Goal: Information Seeking & Learning: Learn about a topic

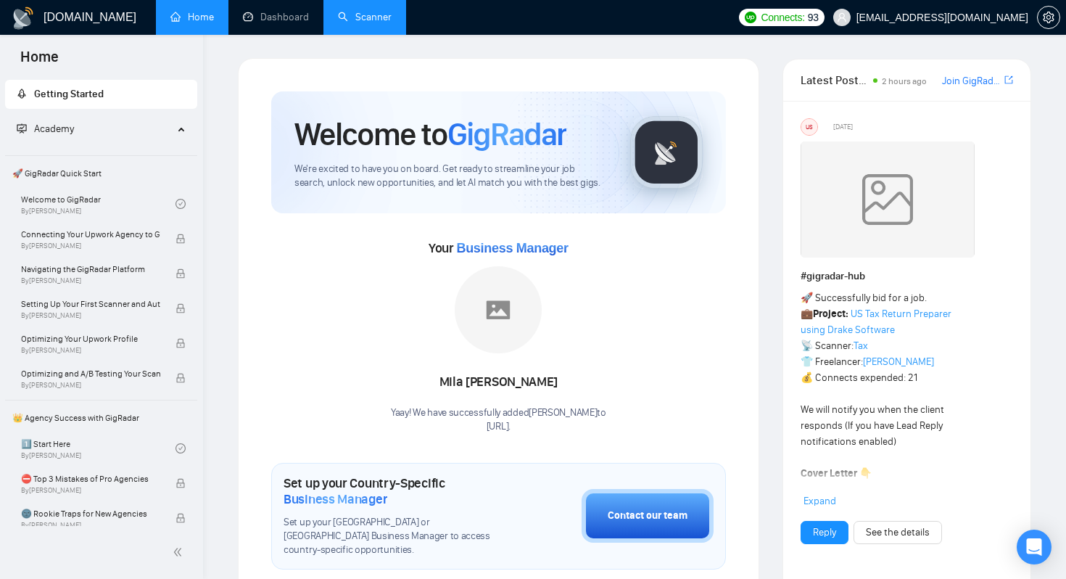
click at [392, 23] on link "Scanner" at bounding box center [365, 17] width 54 height 12
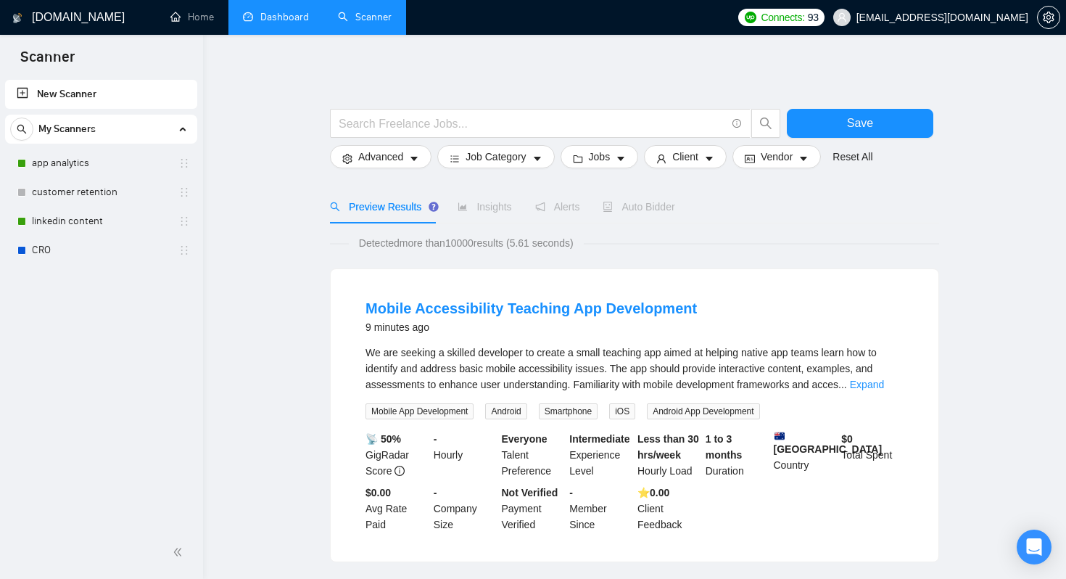
click at [268, 23] on link "Dashboard" at bounding box center [276, 17] width 66 height 12
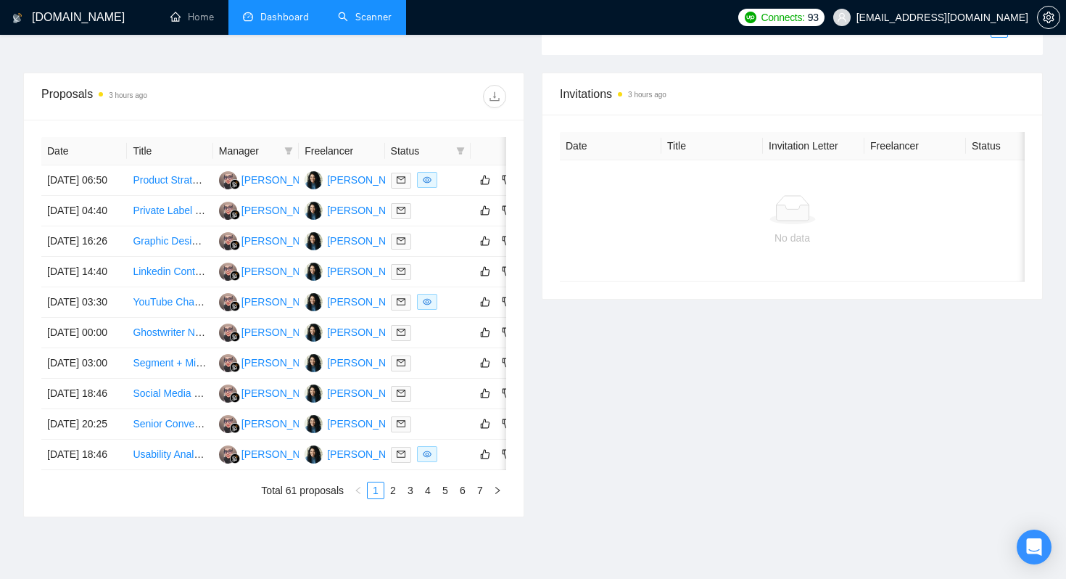
scroll to position [469, 0]
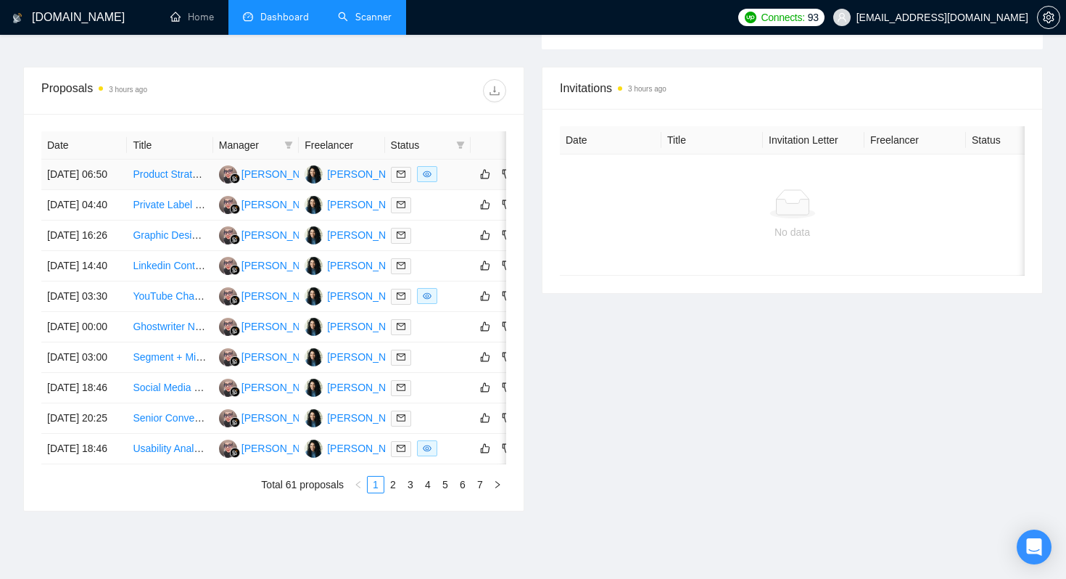
click at [117, 190] on td "16 Sep, 2025 06:50" at bounding box center [84, 175] width 86 height 30
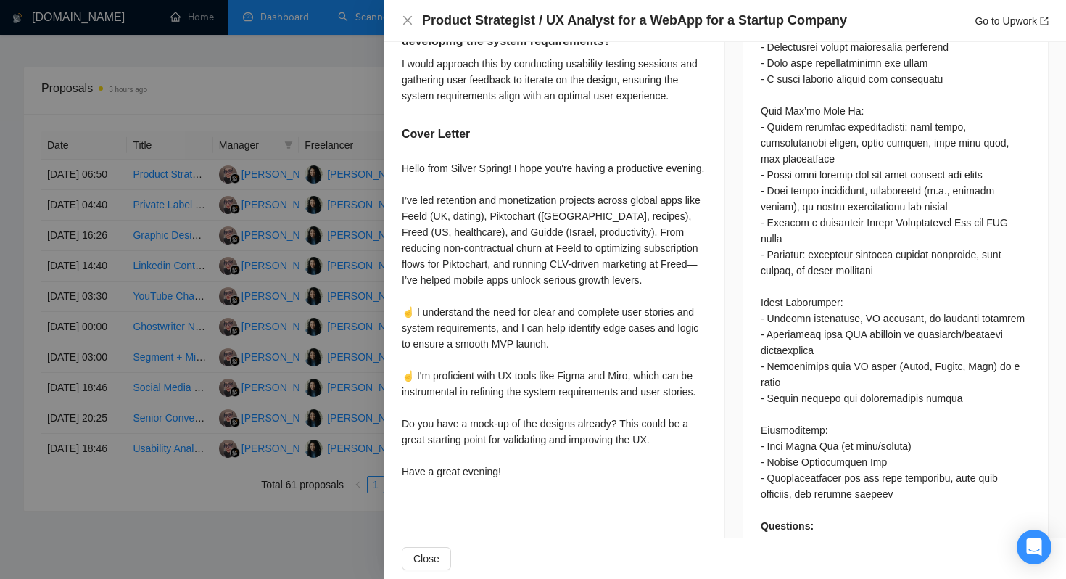
scroll to position [0, 0]
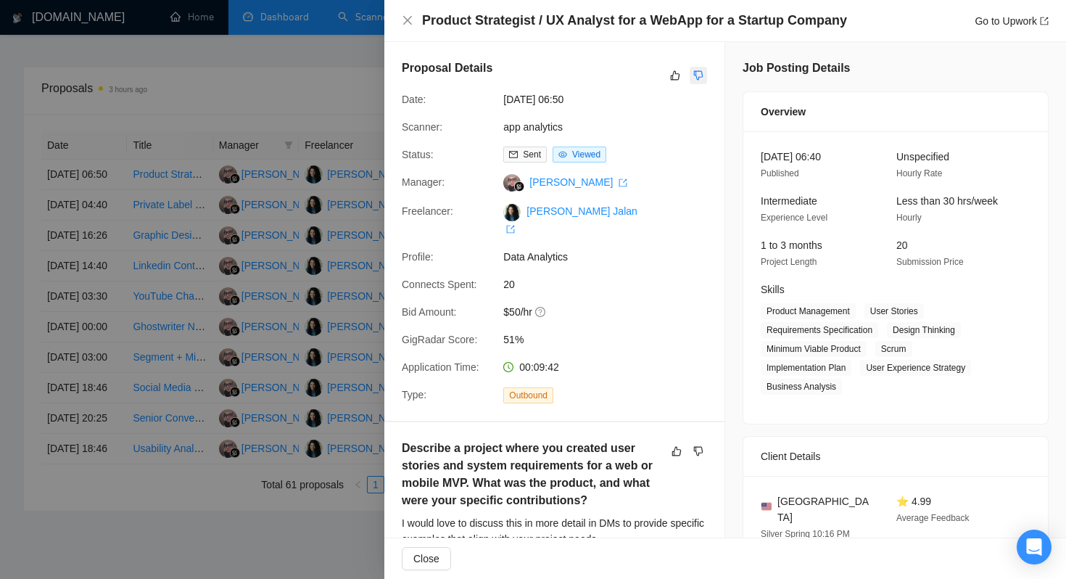
click at [698, 77] on icon "dislike" at bounding box center [698, 75] width 9 height 9
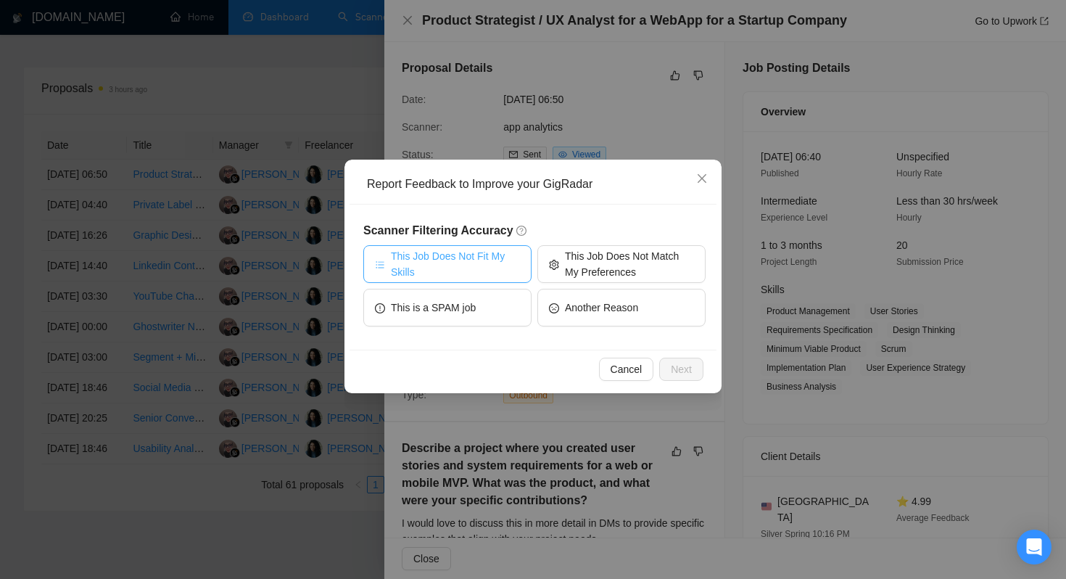
click at [470, 268] on span "This Job Does Not Fit My Skills" at bounding box center [455, 264] width 129 height 32
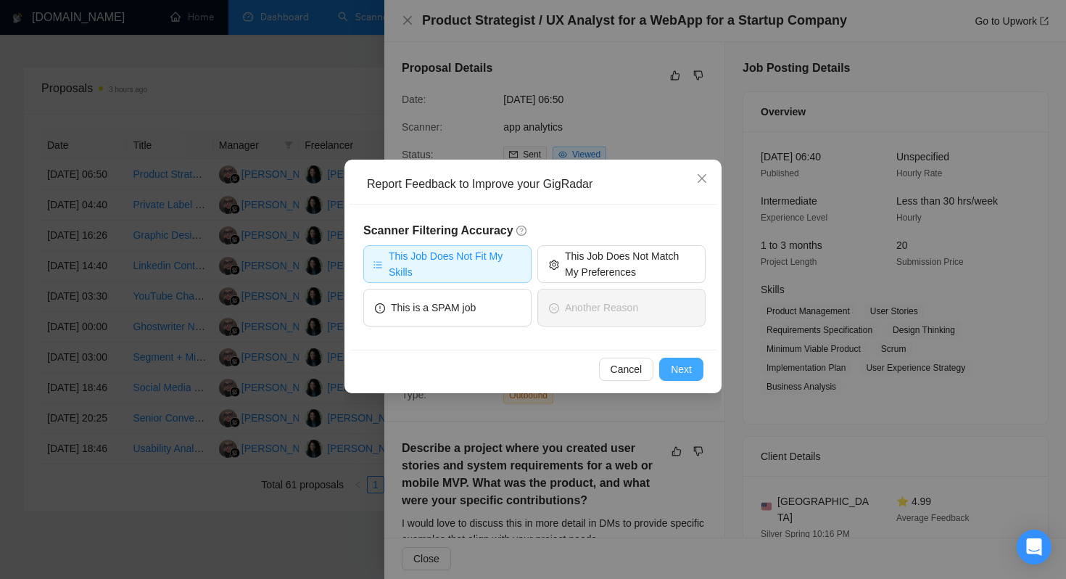
click at [674, 368] on span "Next" at bounding box center [681, 369] width 21 height 16
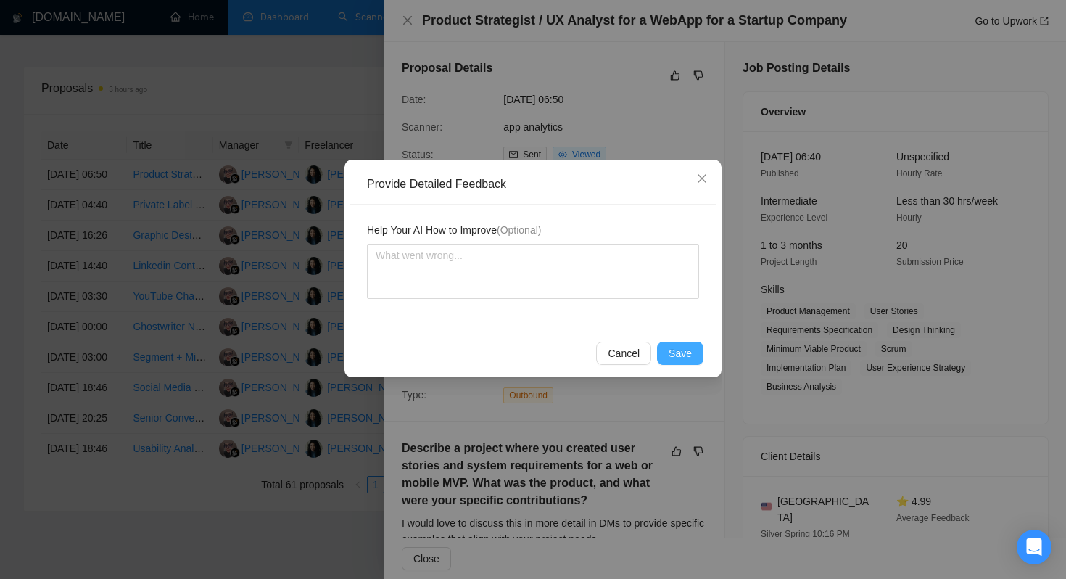
click at [684, 346] on span "Save" at bounding box center [680, 353] width 23 height 16
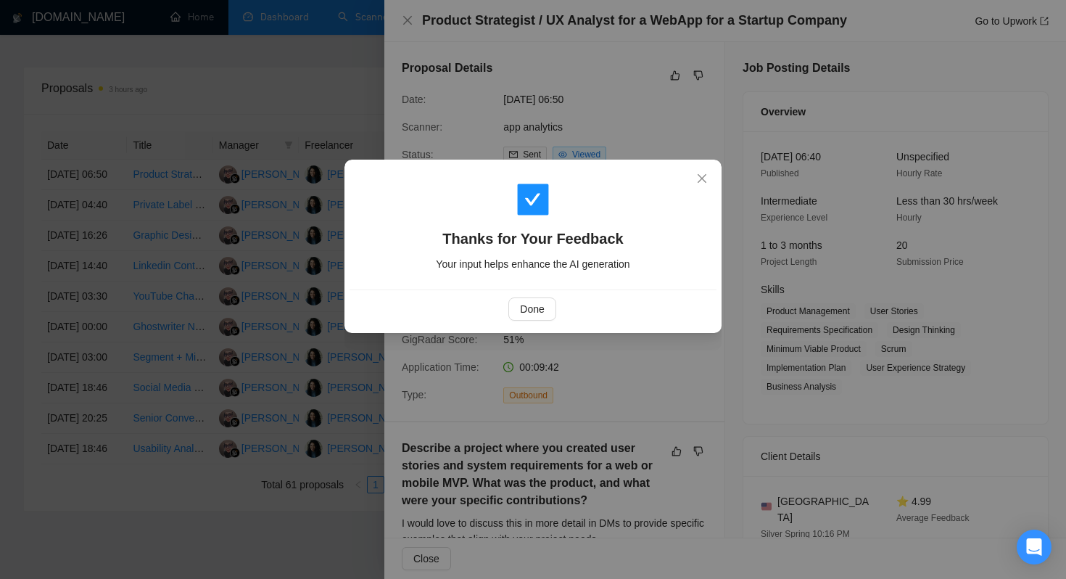
click at [516, 294] on div "Done" at bounding box center [533, 308] width 367 height 38
click at [527, 297] on button "Done" at bounding box center [531, 308] width 47 height 23
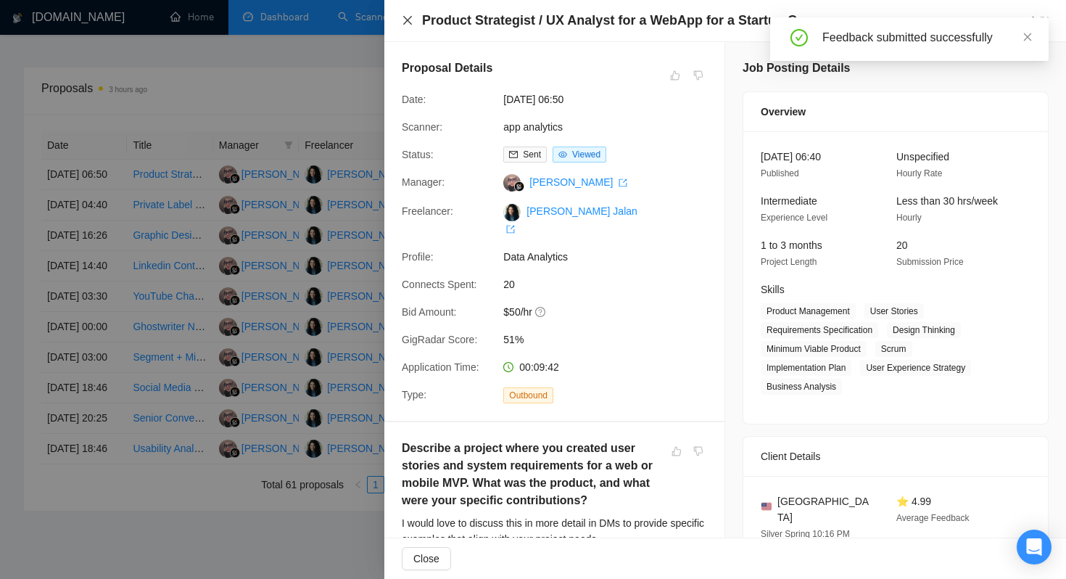
click at [405, 17] on icon "close" at bounding box center [408, 21] width 12 height 12
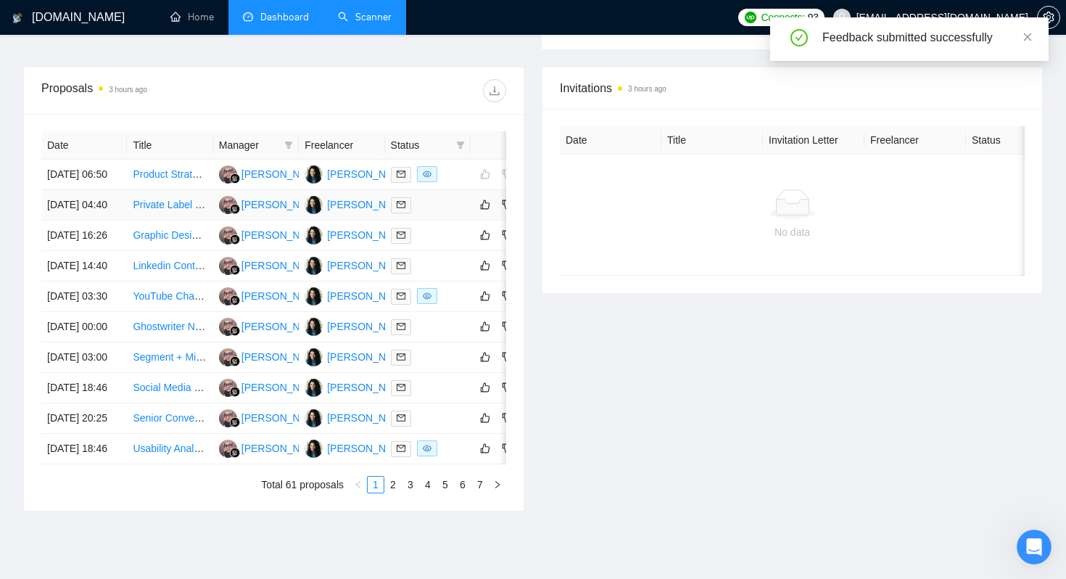
click at [96, 220] on td "16 Sep, 2025 04:40" at bounding box center [84, 205] width 86 height 30
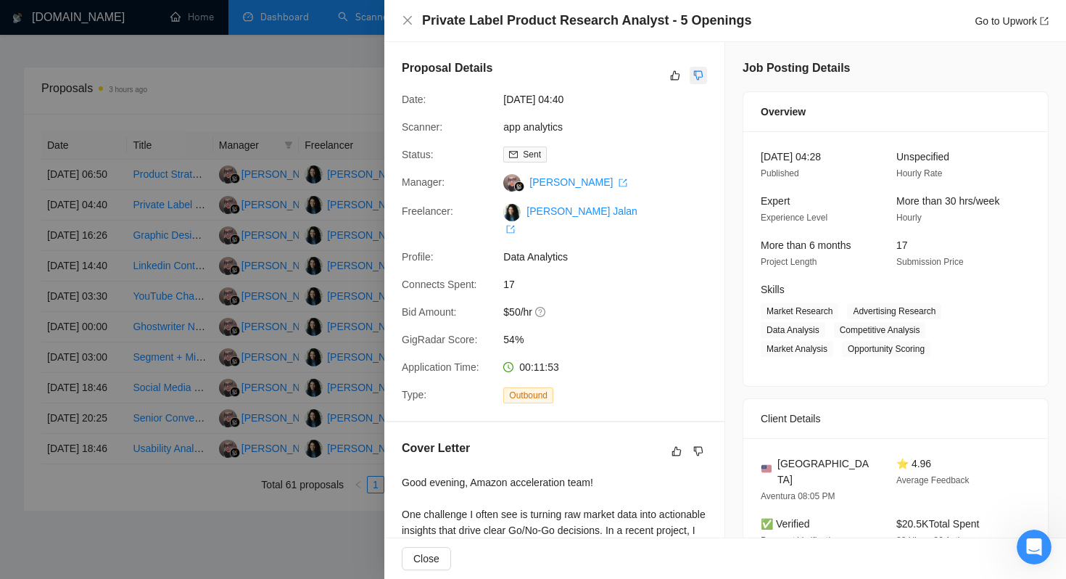
click at [698, 67] on button "button" at bounding box center [698, 75] width 17 height 17
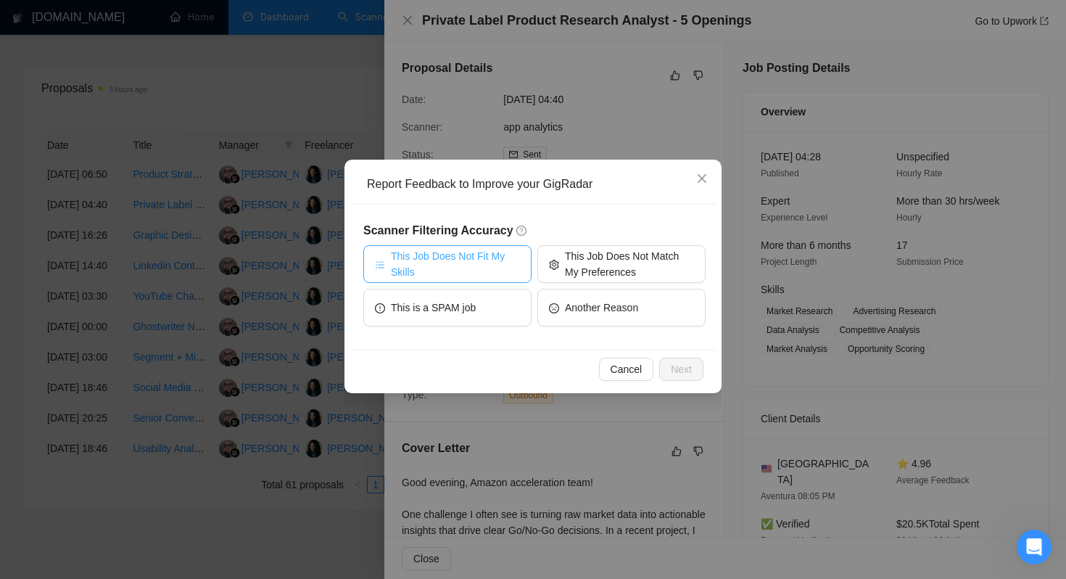
click at [474, 255] on span "This Job Does Not Fit My Skills" at bounding box center [455, 264] width 129 height 32
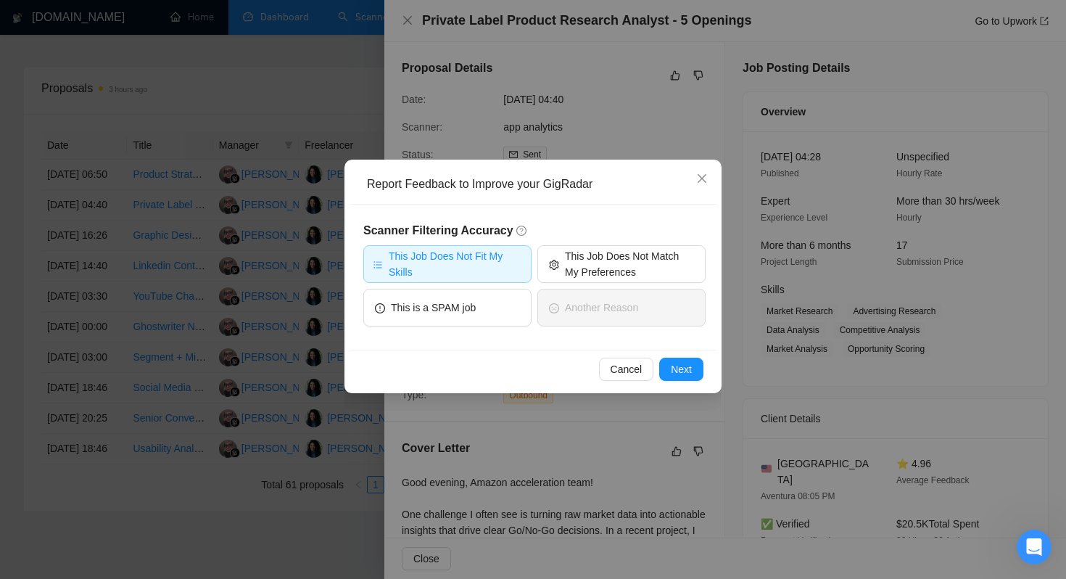
click at [691, 383] on div "Cancel Next" at bounding box center [533, 369] width 367 height 38
click at [688, 371] on span "Next" at bounding box center [681, 369] width 21 height 16
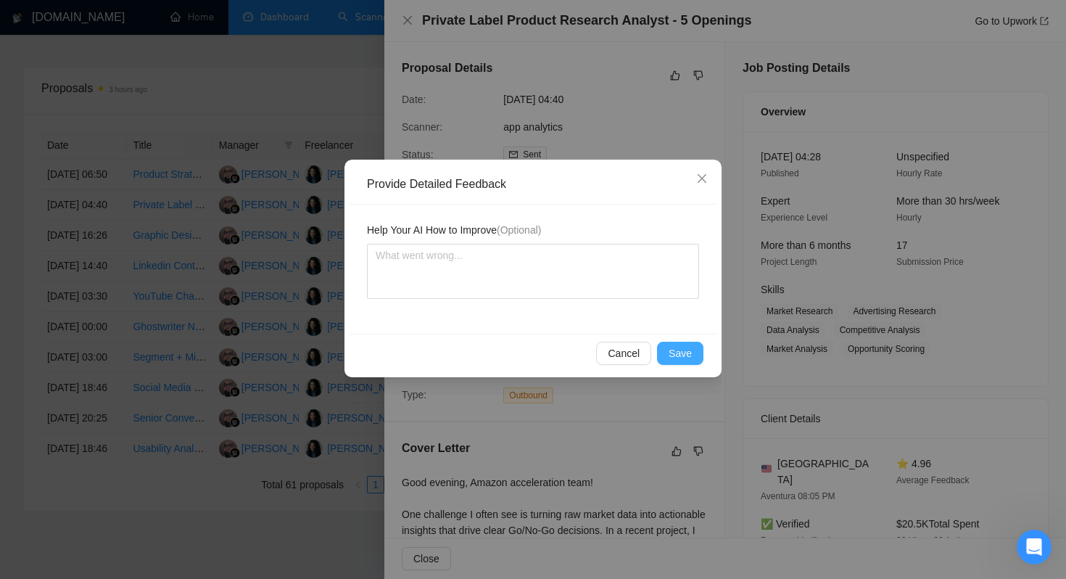
click at [693, 357] on button "Save" at bounding box center [680, 353] width 46 height 23
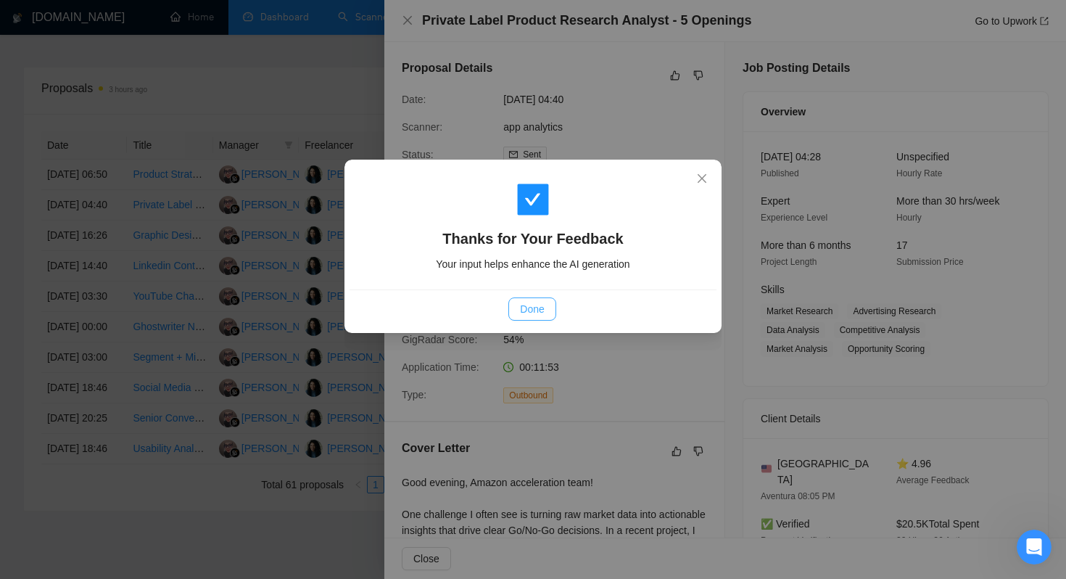
click at [521, 312] on span "Done" at bounding box center [532, 309] width 24 height 16
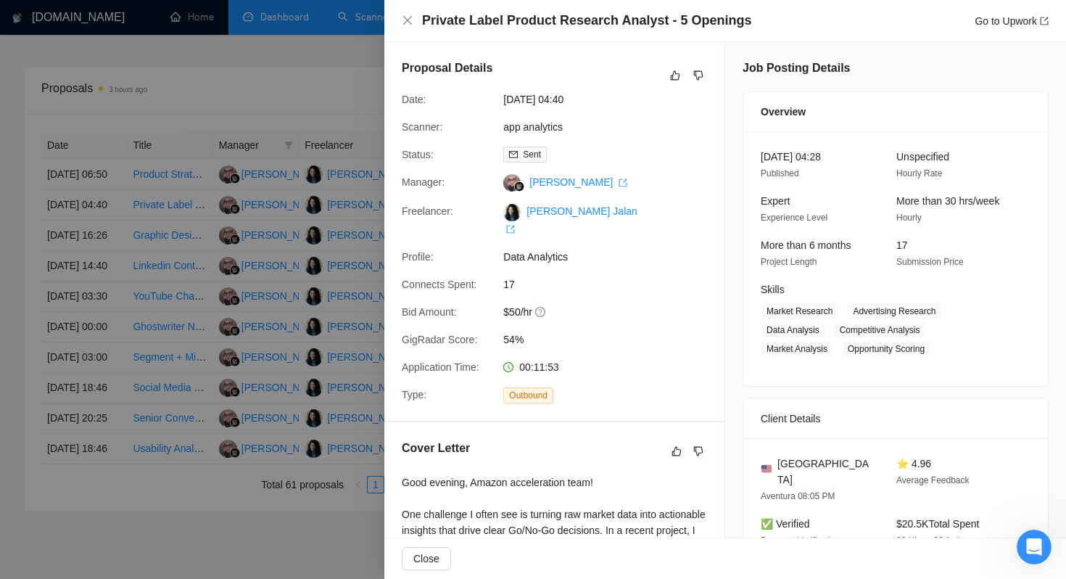
click at [73, 280] on div at bounding box center [533, 289] width 1066 height 579
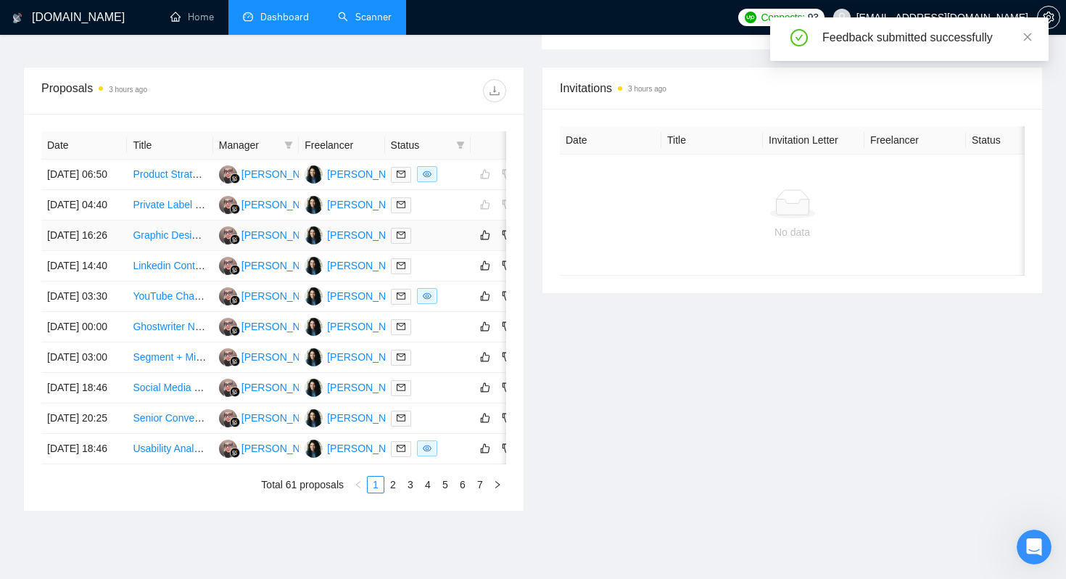
click at [95, 251] on td "15 Sep, 2025 16:26" at bounding box center [84, 235] width 86 height 30
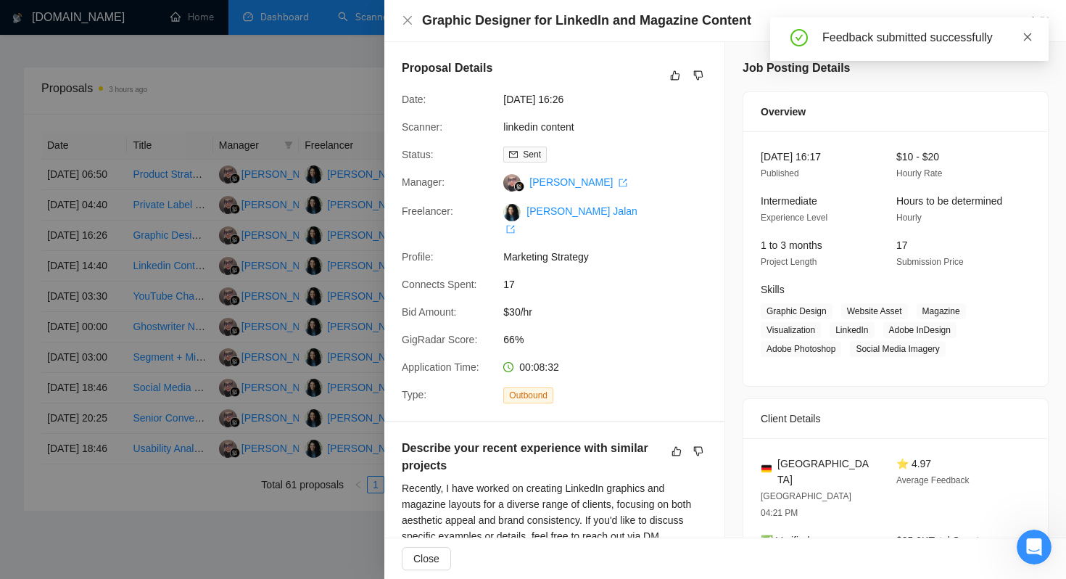
click at [1030, 36] on icon "close" at bounding box center [1028, 37] width 10 height 10
click at [698, 74] on icon "dislike" at bounding box center [698, 76] width 10 height 12
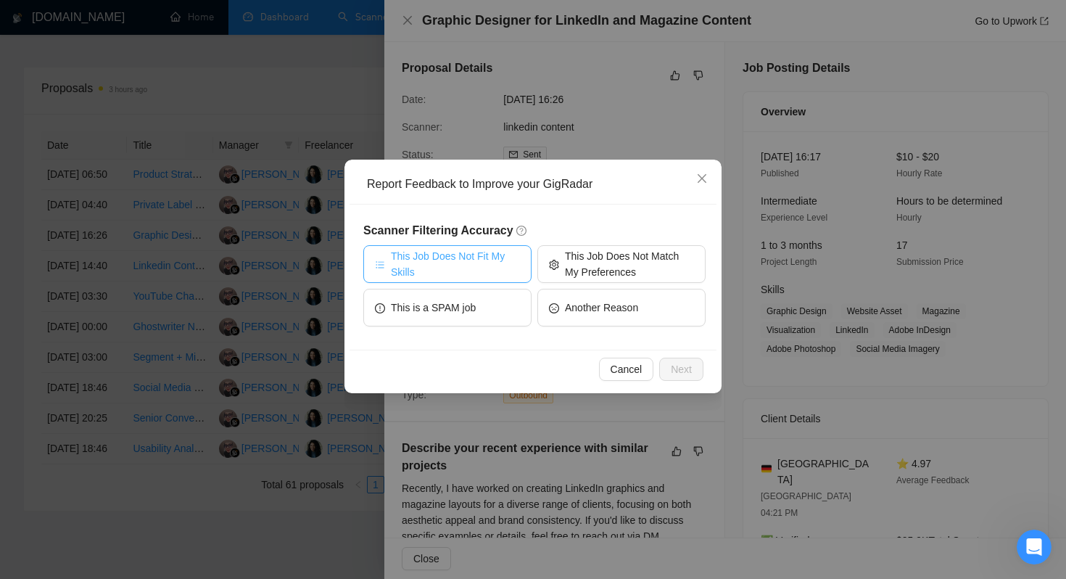
click at [449, 266] on span "This Job Does Not Fit My Skills" at bounding box center [455, 264] width 129 height 32
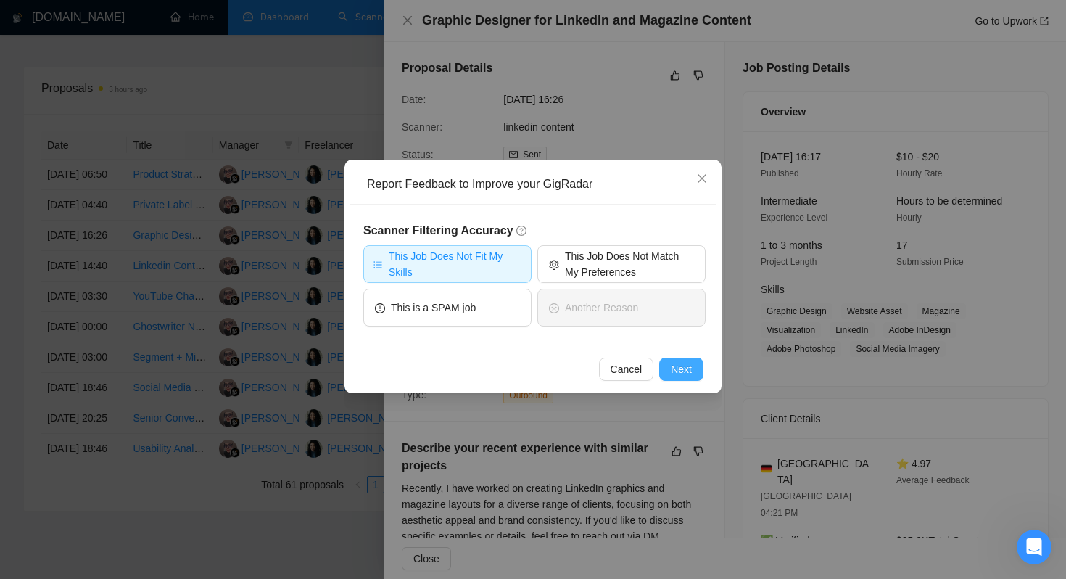
click at [677, 370] on span "Next" at bounding box center [681, 369] width 21 height 16
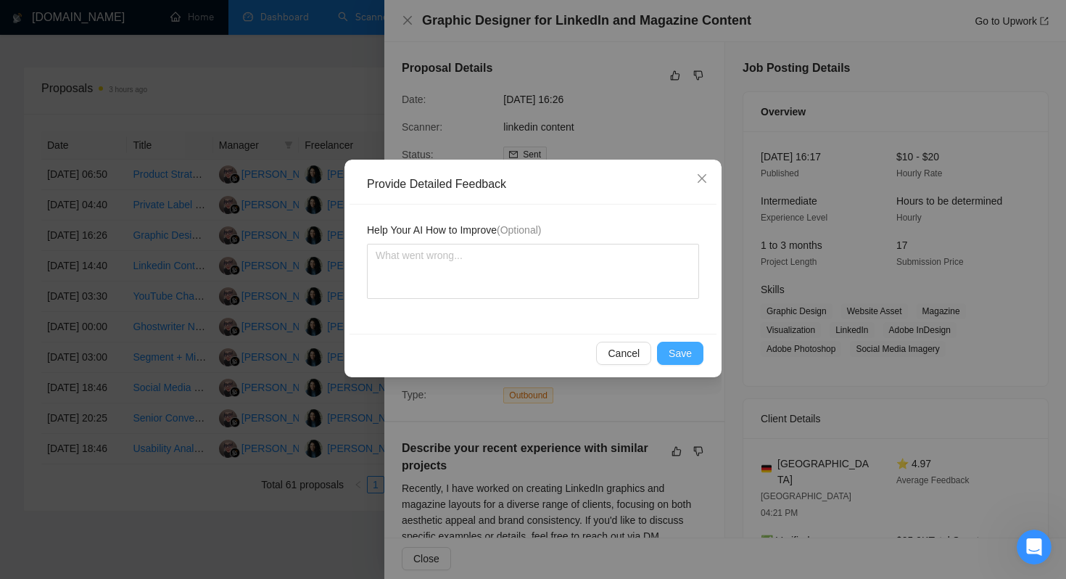
click at [677, 349] on span "Save" at bounding box center [680, 353] width 23 height 16
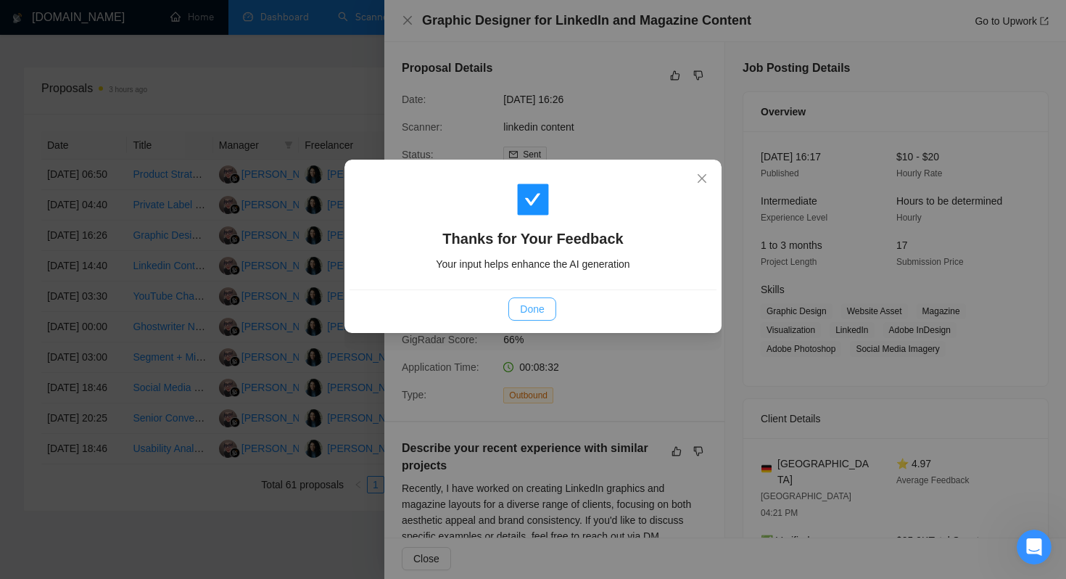
click at [536, 306] on span "Done" at bounding box center [532, 309] width 24 height 16
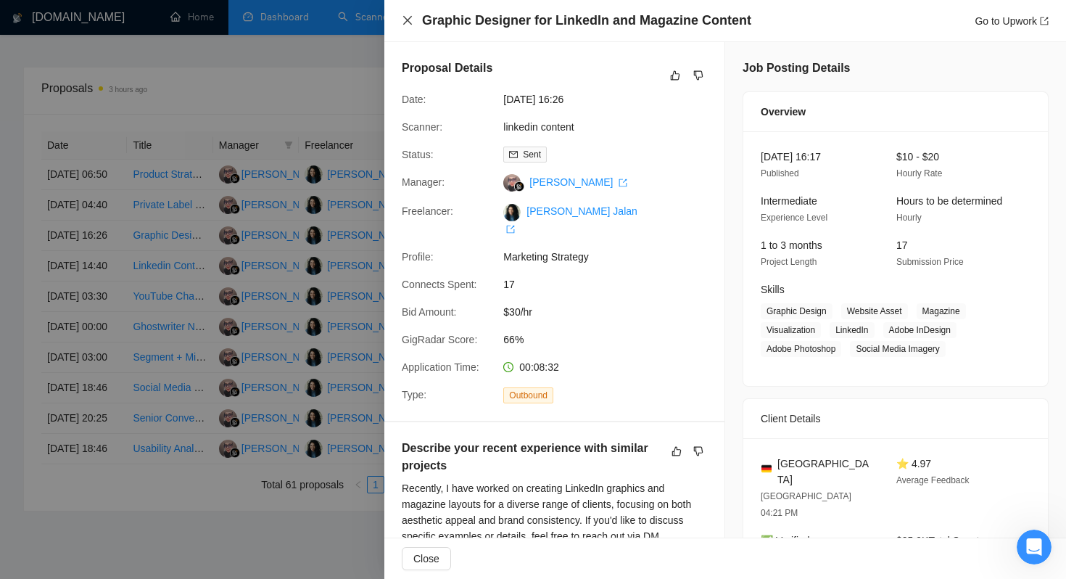
click at [405, 23] on icon "close" at bounding box center [407, 20] width 9 height 9
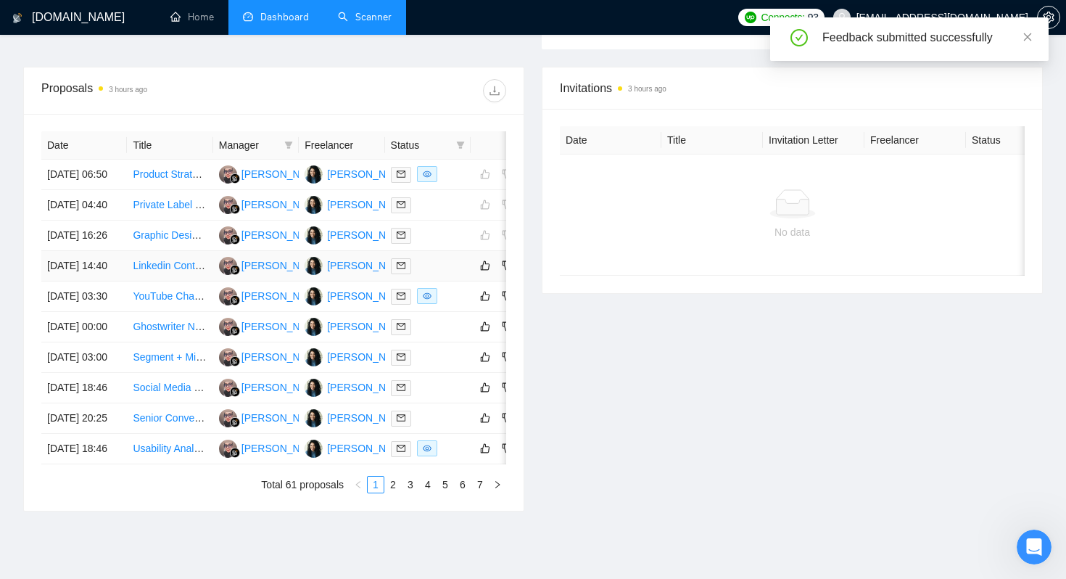
click at [94, 281] on td "15 Sep, 2025 14:40" at bounding box center [84, 266] width 86 height 30
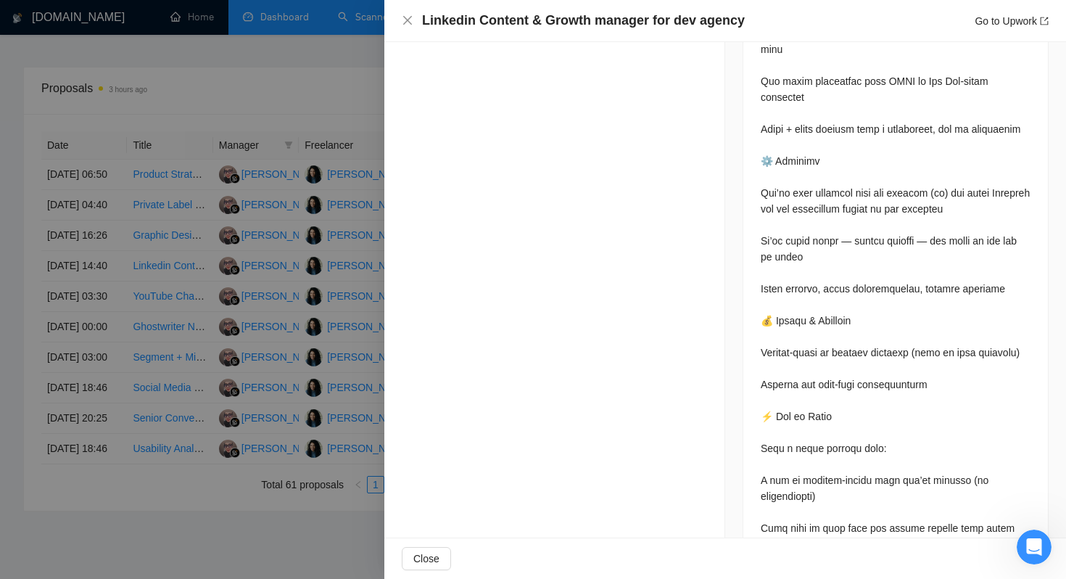
scroll to position [1487, 0]
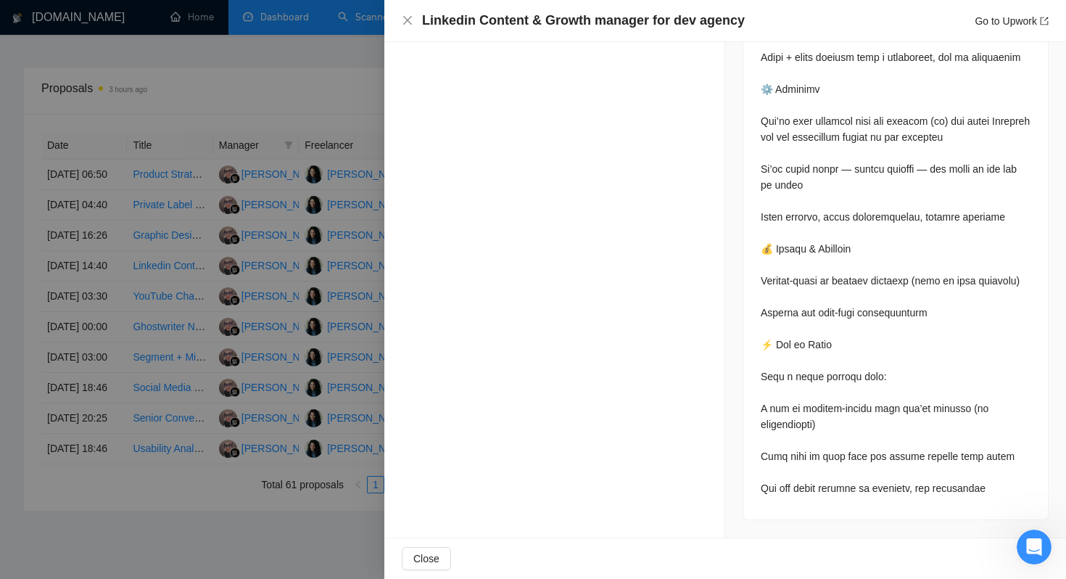
click at [260, 373] on div at bounding box center [533, 289] width 1066 height 579
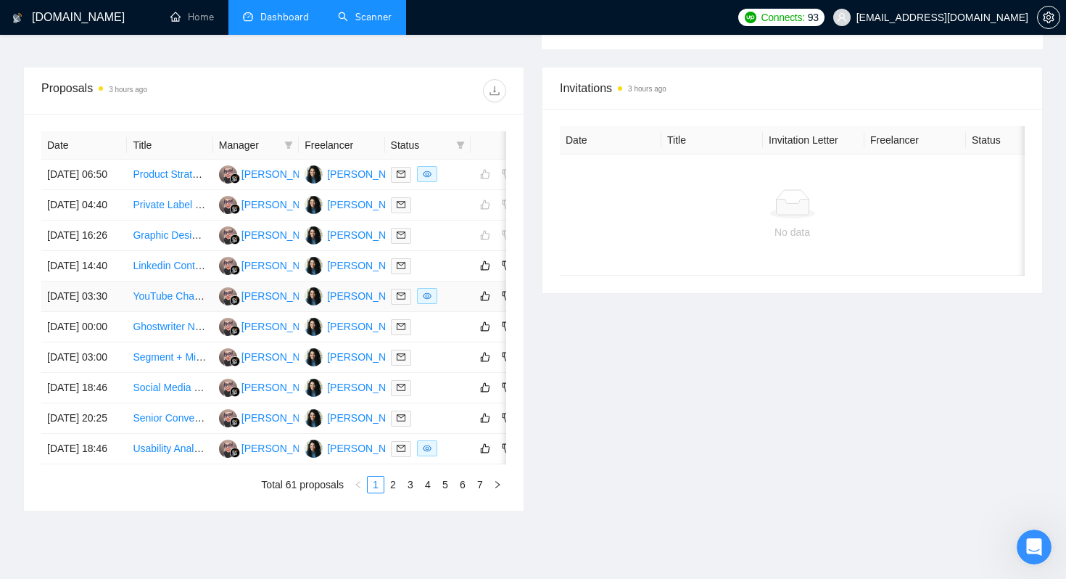
click at [160, 302] on link "YouTube Channel Manager (B2B Content & LinkedIn Repurposing)" at bounding box center [284, 296] width 302 height 12
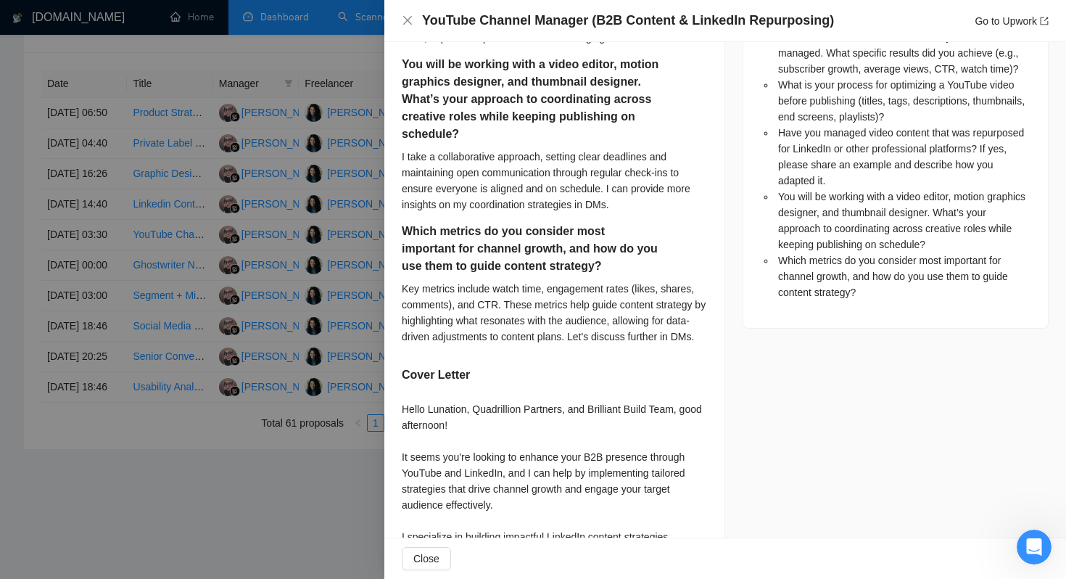
scroll to position [1021, 0]
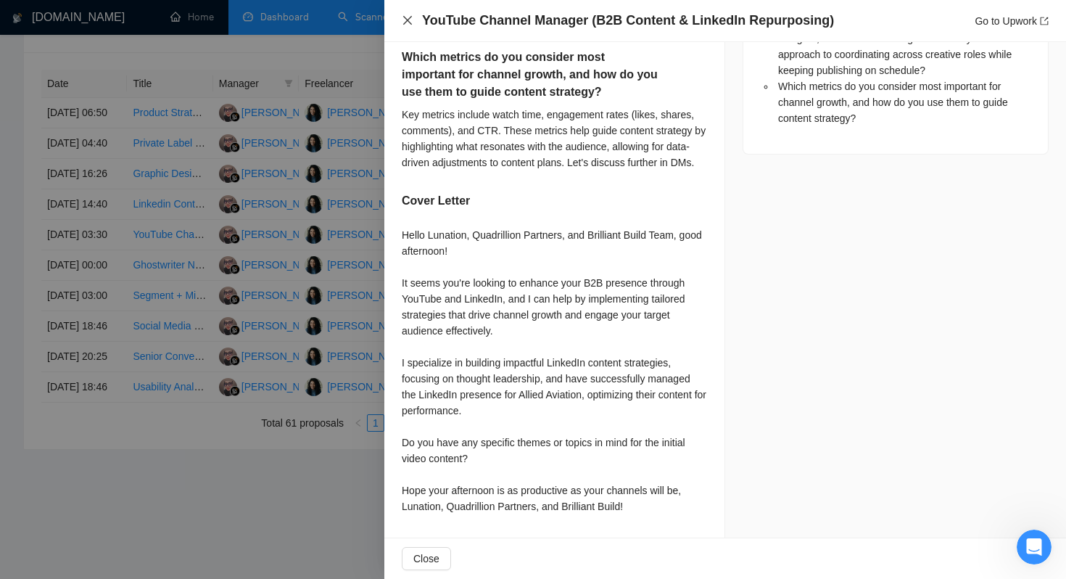
click at [405, 24] on icon "close" at bounding box center [408, 21] width 12 height 12
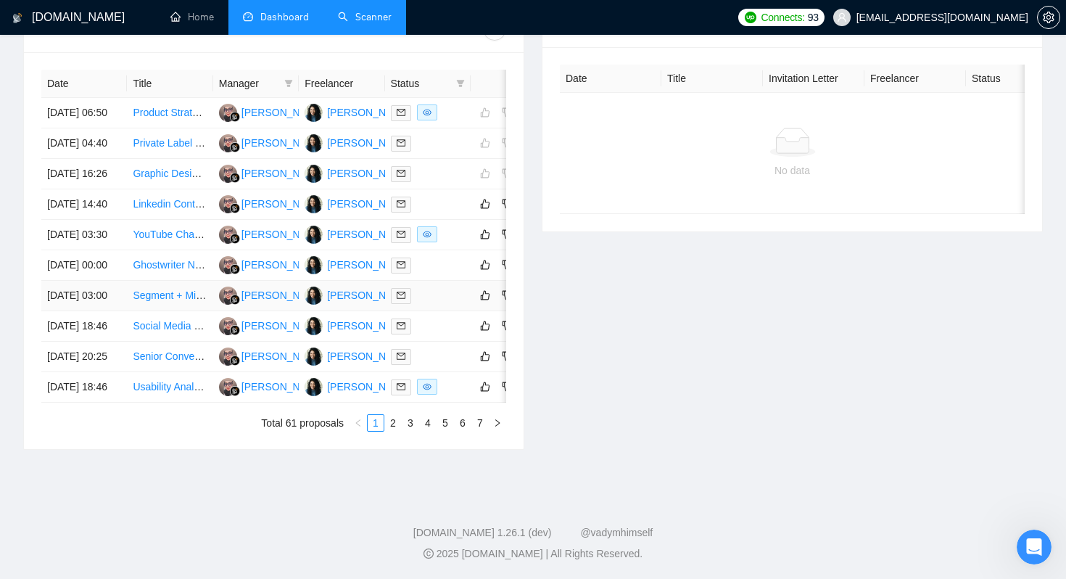
click at [99, 281] on td "14 Sep, 2025 03:00" at bounding box center [84, 296] width 86 height 30
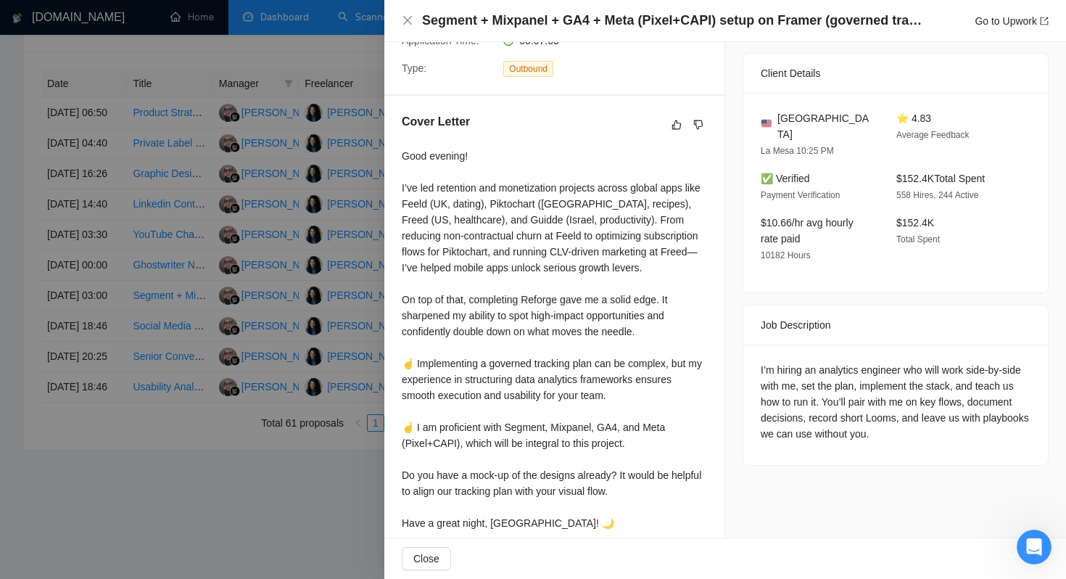
click at [757, 480] on div "Job Posting Details Overview 14 Sep, 2025 02:53 Published $35 - $75 Hourly Rate…" at bounding box center [895, 135] width 341 height 838
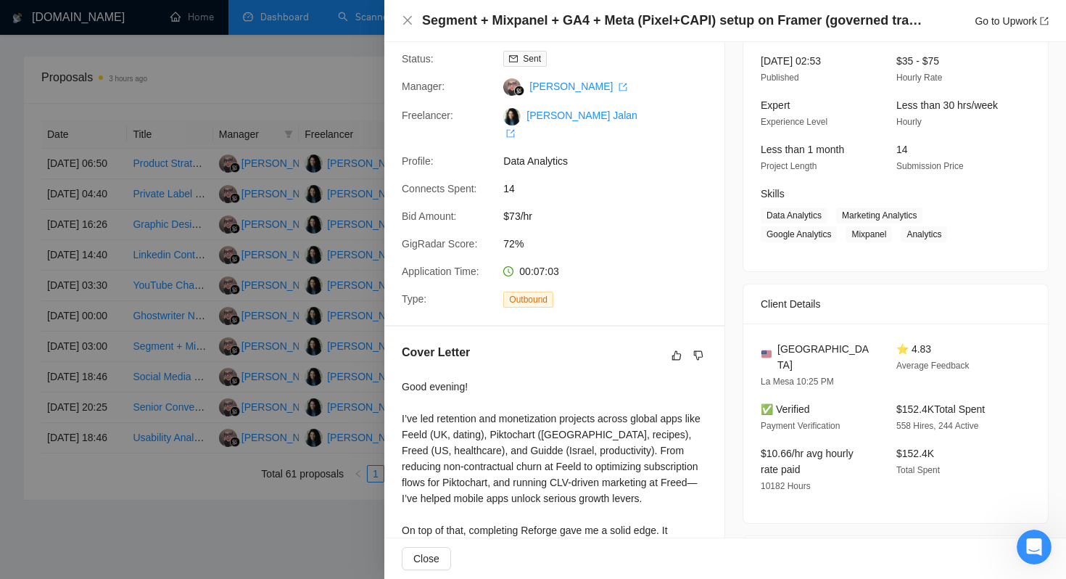
scroll to position [0, 0]
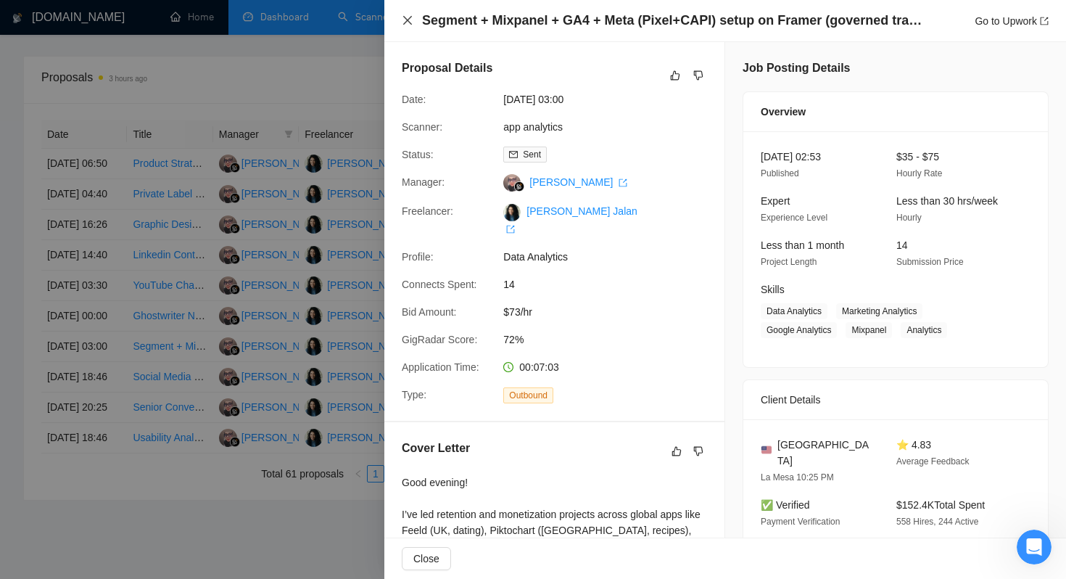
click at [408, 25] on icon "close" at bounding box center [408, 21] width 12 height 12
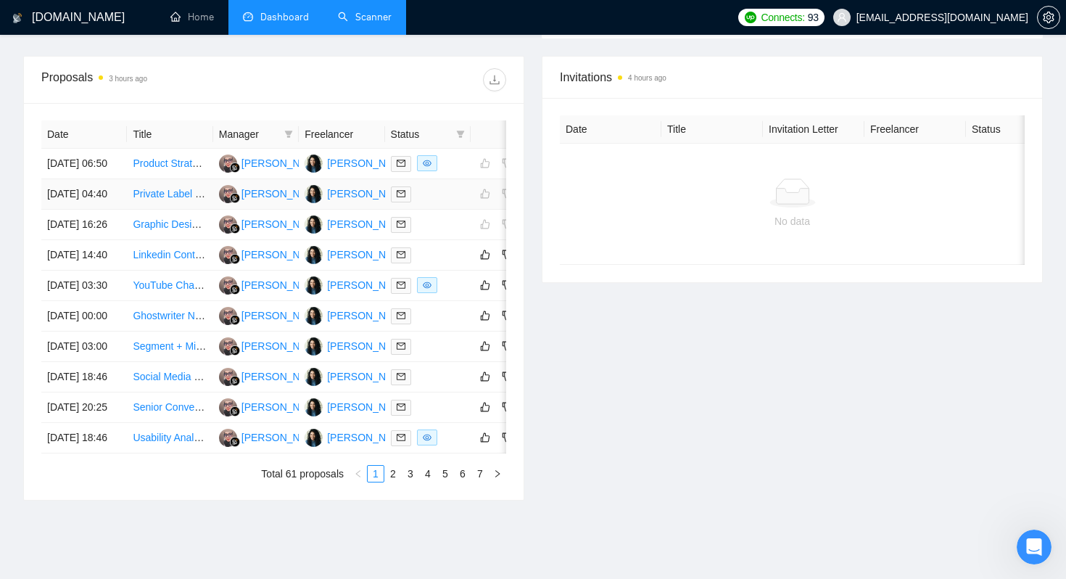
click at [88, 210] on td "16 Sep, 2025 04:40" at bounding box center [84, 194] width 86 height 30
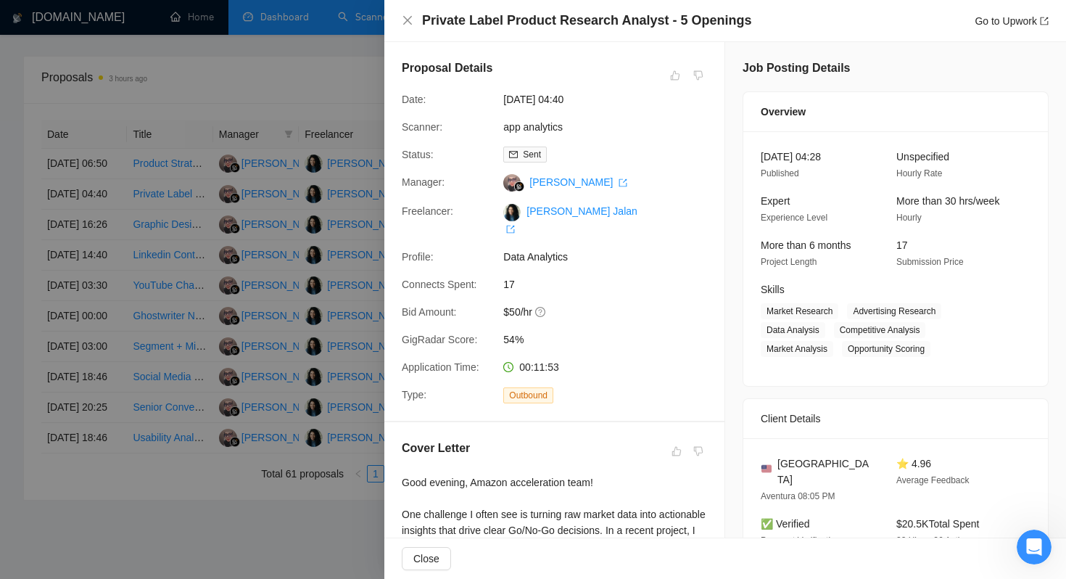
click at [82, 274] on div at bounding box center [533, 289] width 1066 height 579
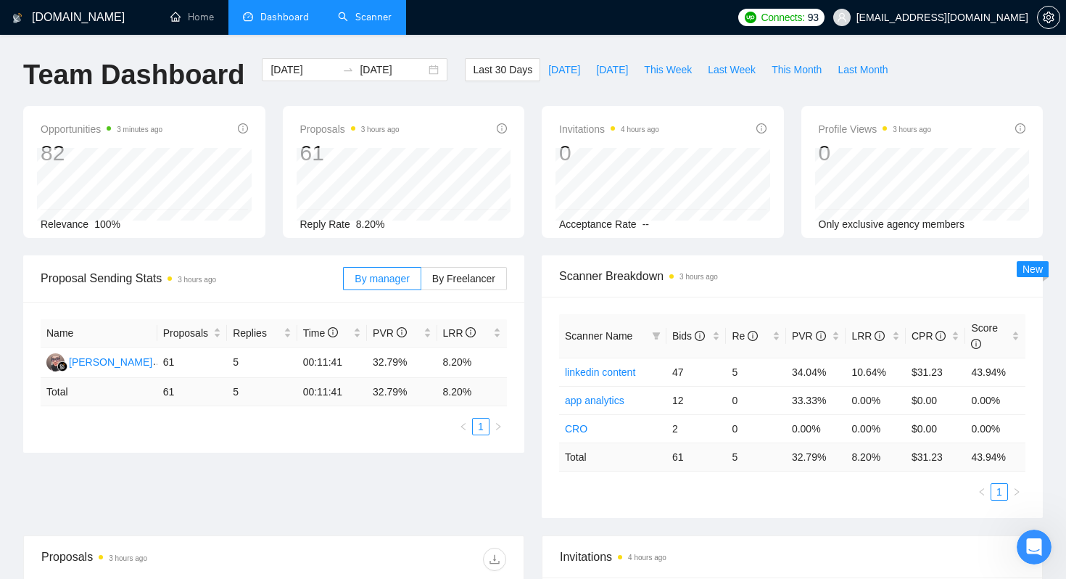
click at [366, 23] on link "Scanner" at bounding box center [365, 17] width 54 height 12
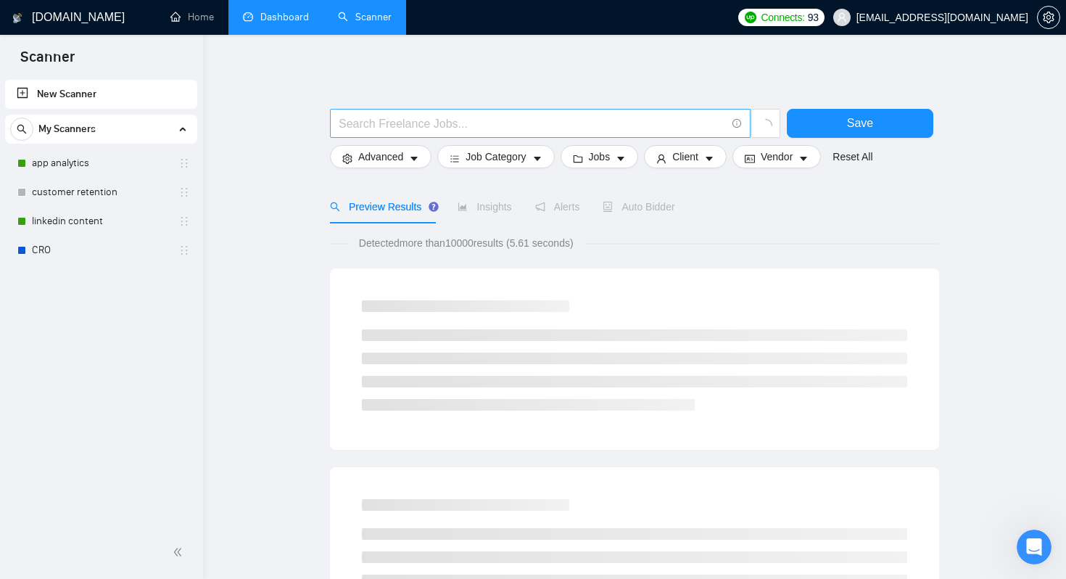
click at [374, 127] on input "text" at bounding box center [532, 124] width 387 height 18
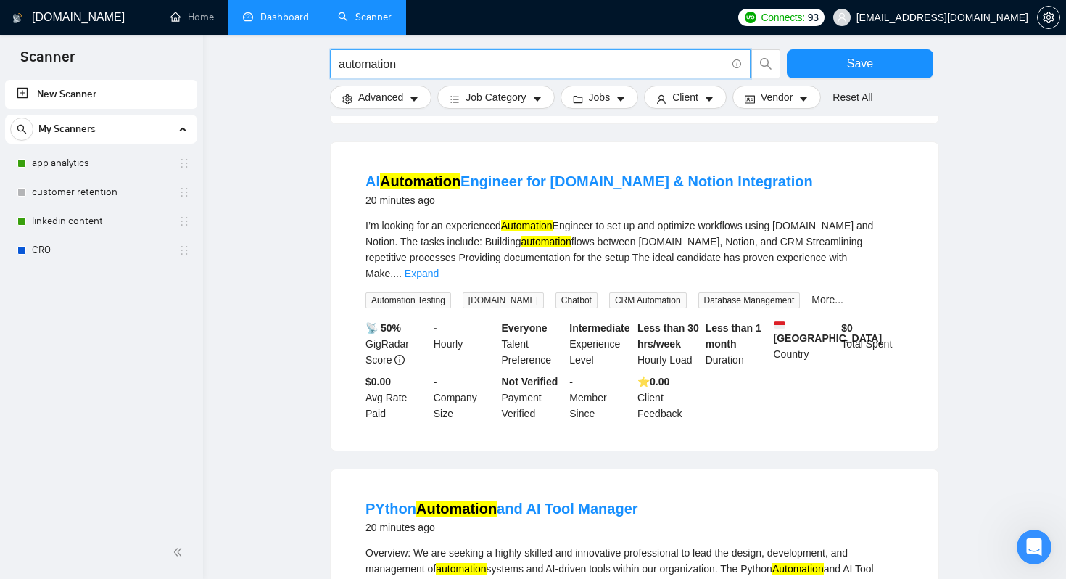
scroll to position [440, 0]
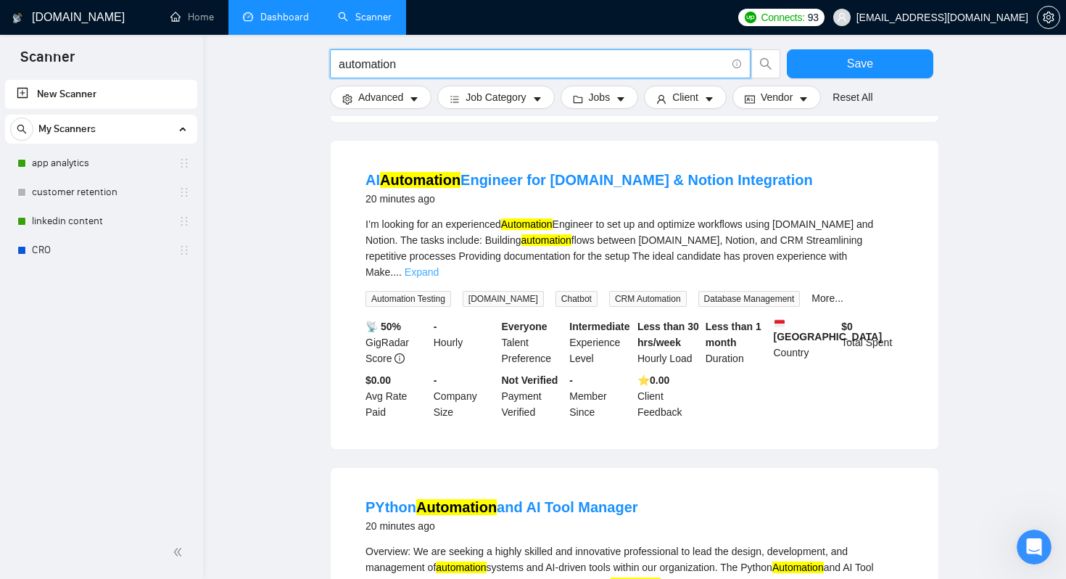
type input "automation"
click at [439, 273] on link "Expand" at bounding box center [422, 272] width 34 height 12
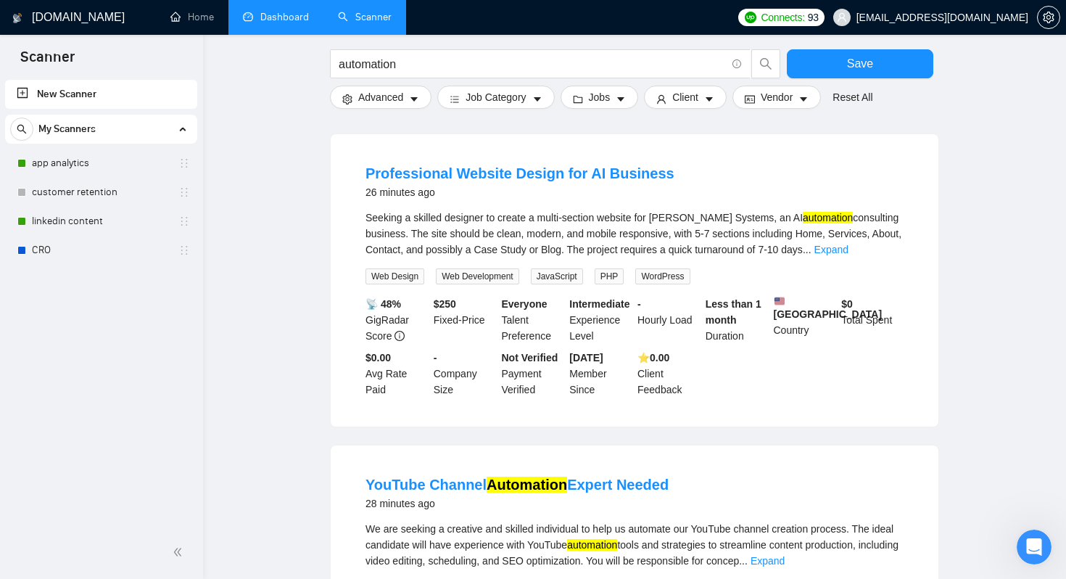
scroll to position [1110, 0]
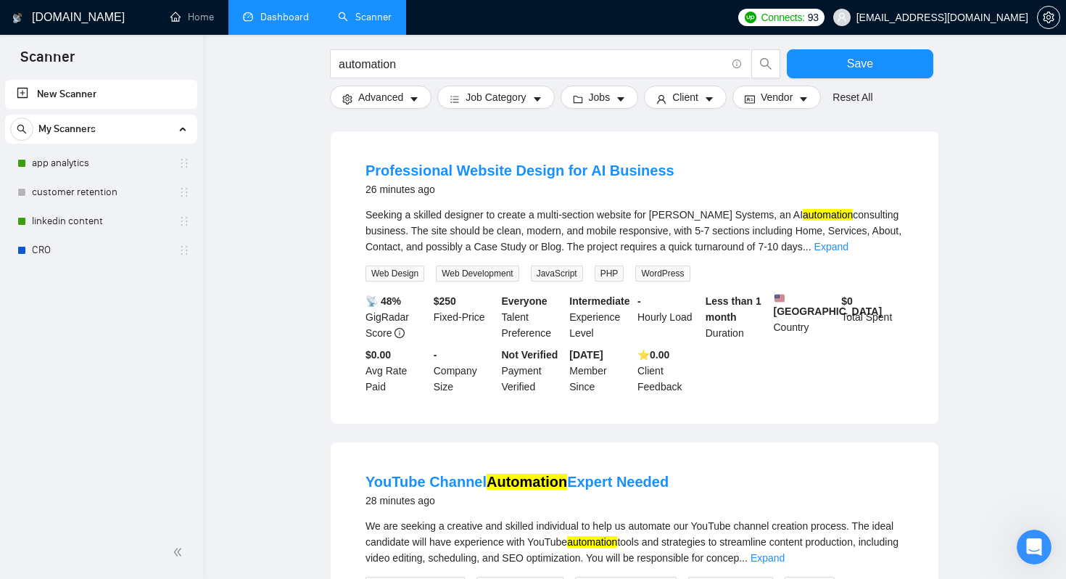
click at [875, 255] on div "Seeking a skilled designer to create a multi-section website for Northway Syste…" at bounding box center [635, 231] width 538 height 48
click at [849, 252] on link "Expand" at bounding box center [832, 247] width 34 height 12
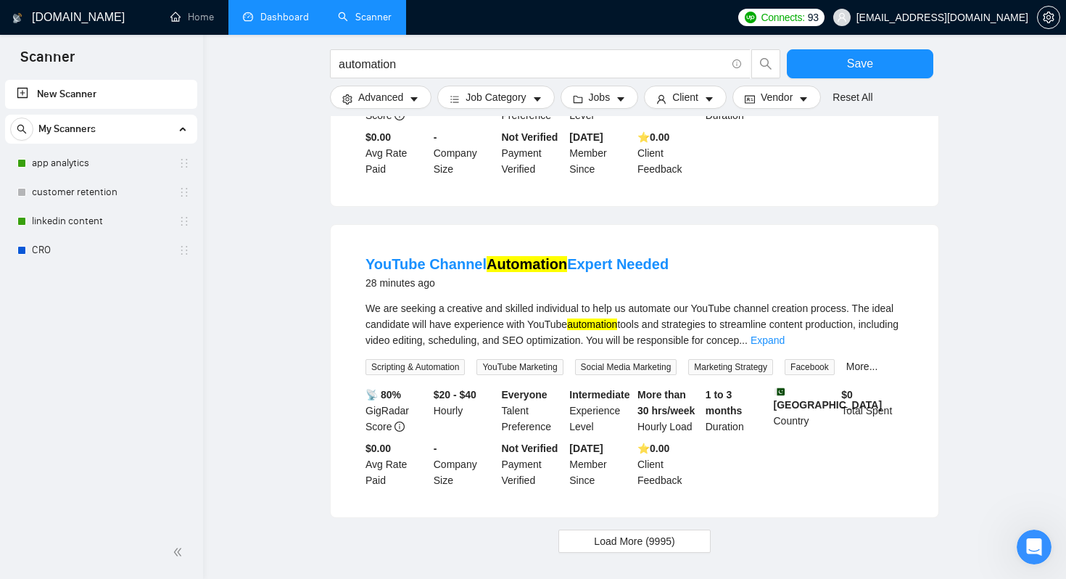
scroll to position [1469, 0]
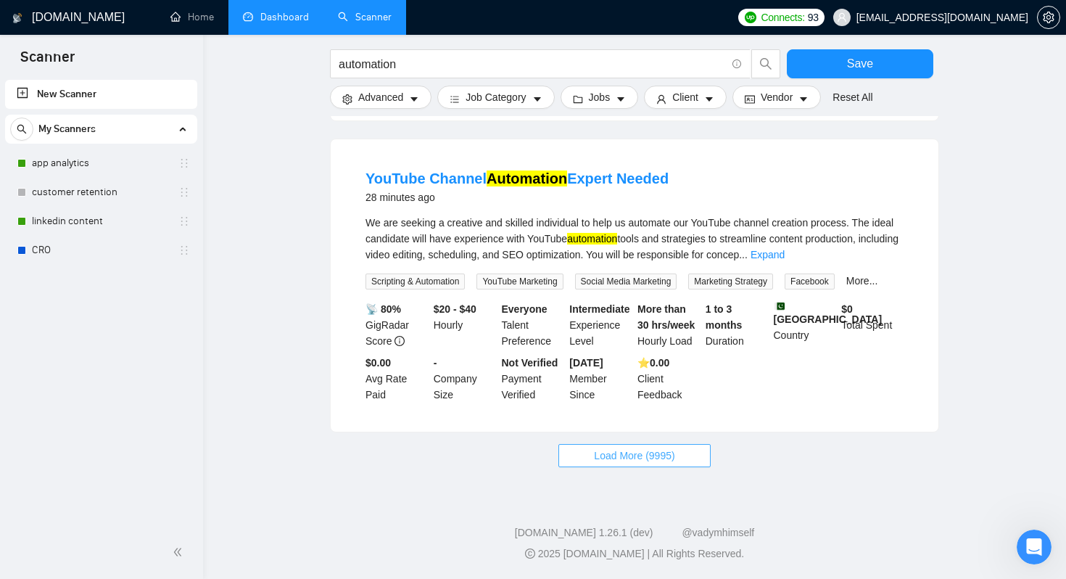
click at [630, 459] on span "Load More (9995)" at bounding box center [634, 456] width 81 height 16
click at [878, 278] on link "More..." at bounding box center [862, 281] width 32 height 12
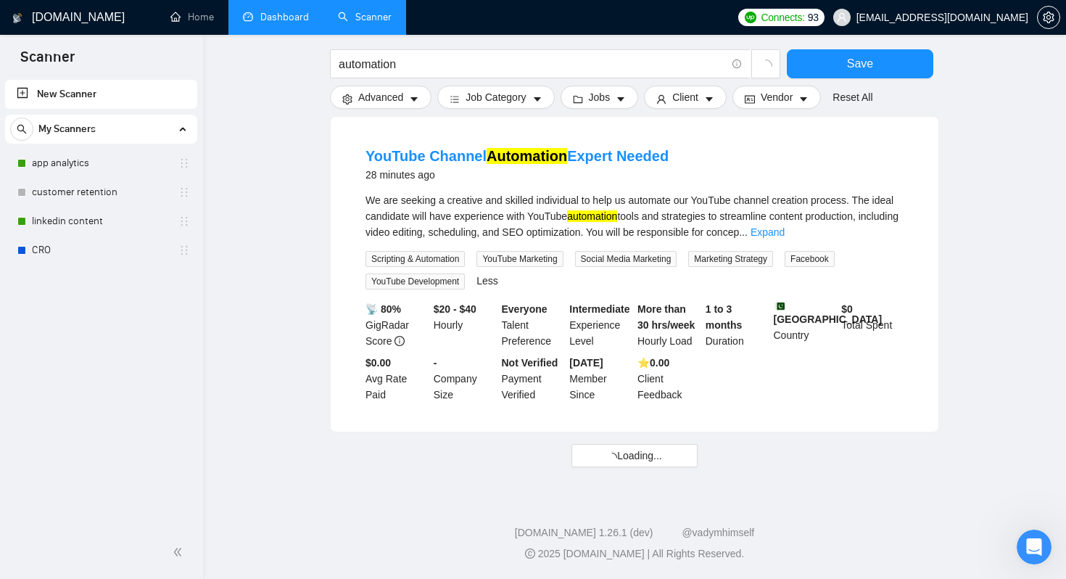
click at [880, 240] on div "We are seeking a creative and skilled individual to help us automate our YouTub…" at bounding box center [635, 216] width 538 height 48
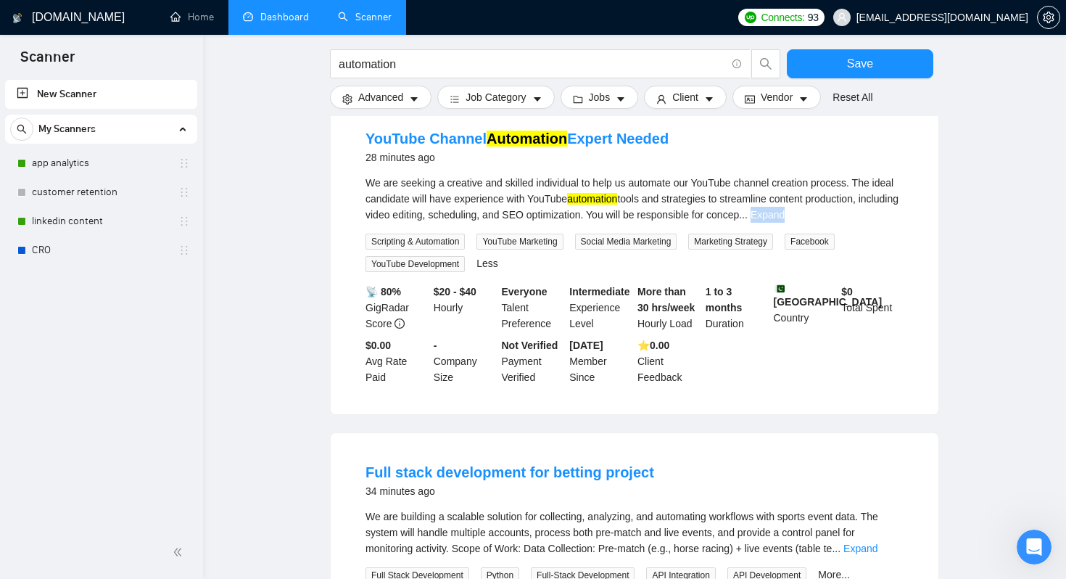
click at [880, 223] on div "We are seeking a creative and skilled individual to help us automate our YouTub…" at bounding box center [635, 199] width 538 height 48
click at [785, 220] on link "Expand" at bounding box center [768, 215] width 34 height 12
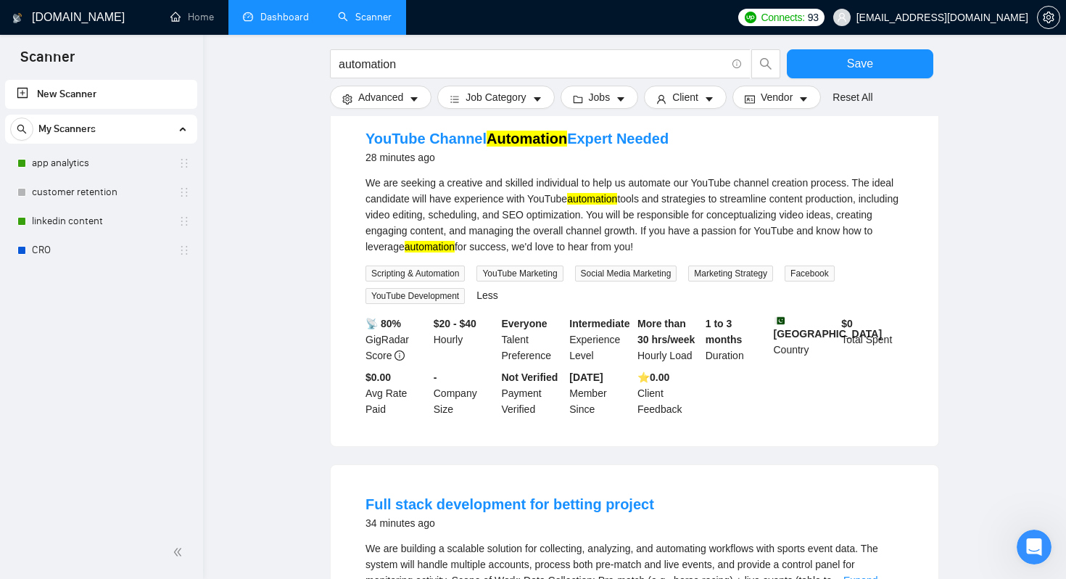
click at [917, 293] on li "YouTube Channel Automation Expert Needed 28 minutes ago We are seeking a creati…" at bounding box center [634, 273] width 573 height 312
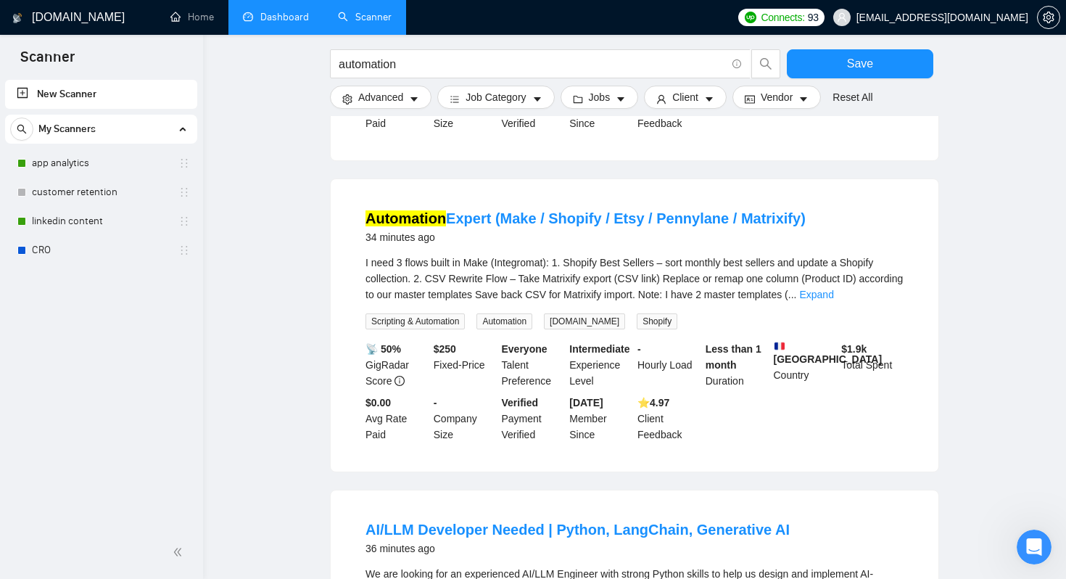
scroll to position [2066, 0]
click at [833, 300] on link "Expand" at bounding box center [816, 294] width 34 height 12
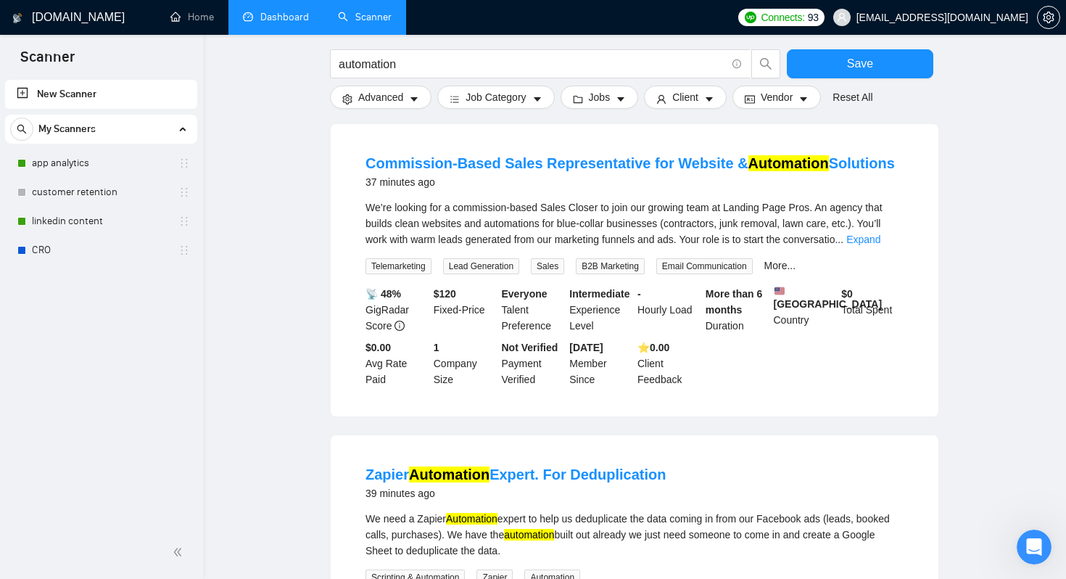
scroll to position [2795, 0]
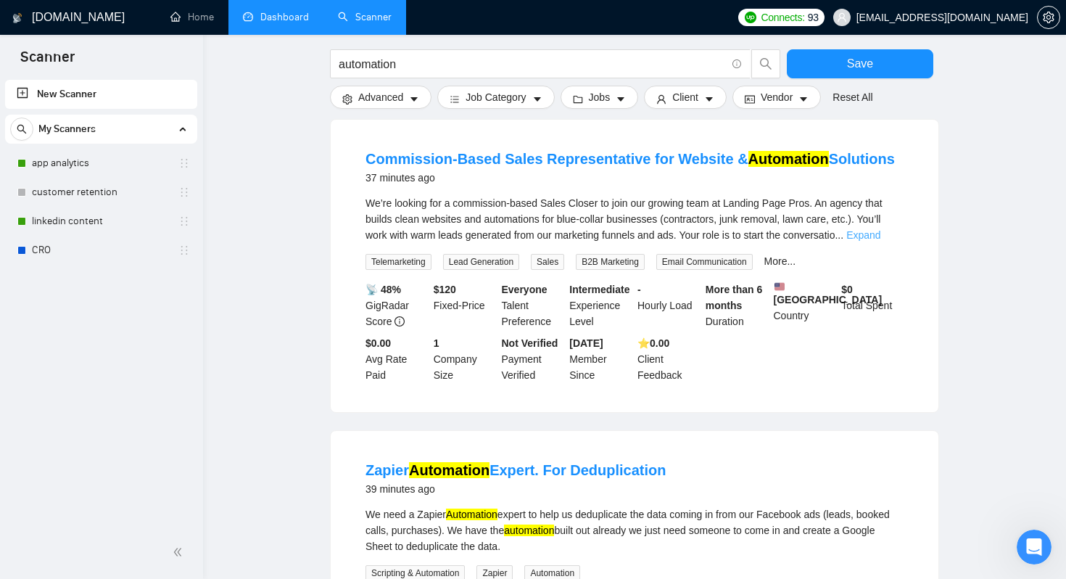
click at [881, 241] on link "Expand" at bounding box center [863, 235] width 34 height 12
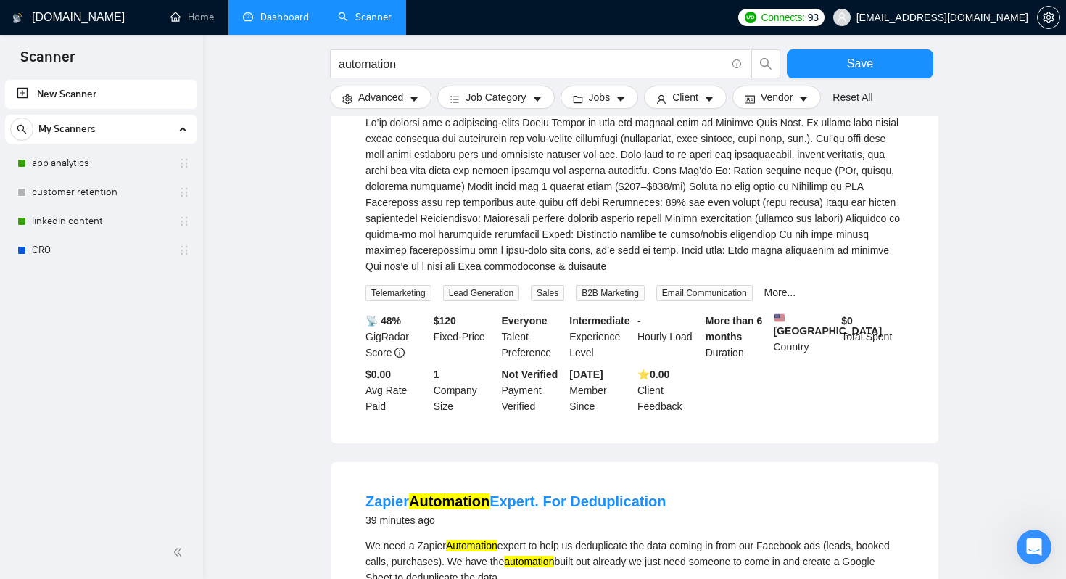
scroll to position [2856, 0]
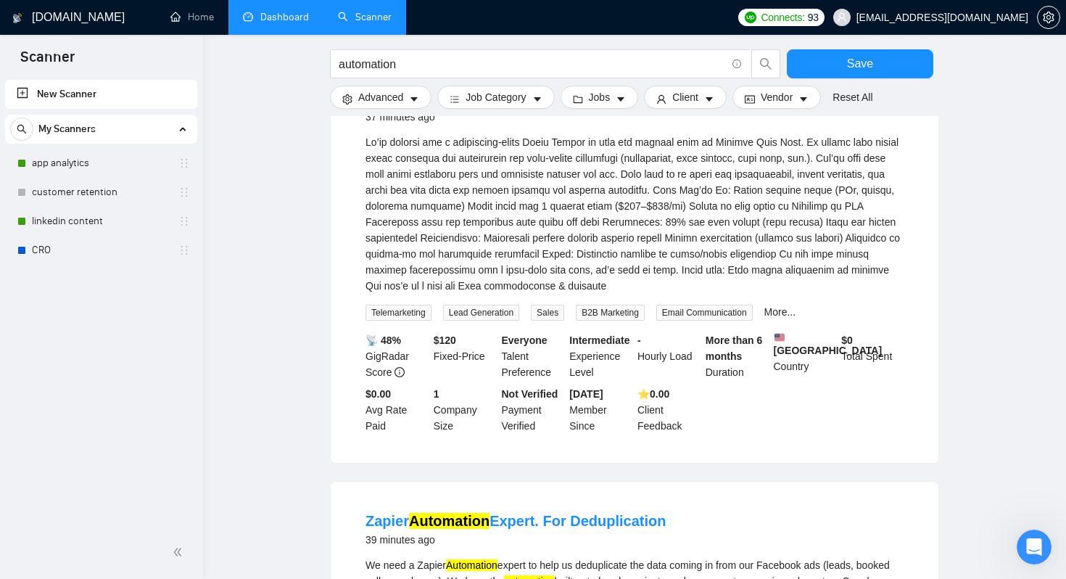
click at [473, 106] on link "Commission-Based Sales Representative for Website & Automation Solutions" at bounding box center [630, 98] width 529 height 16
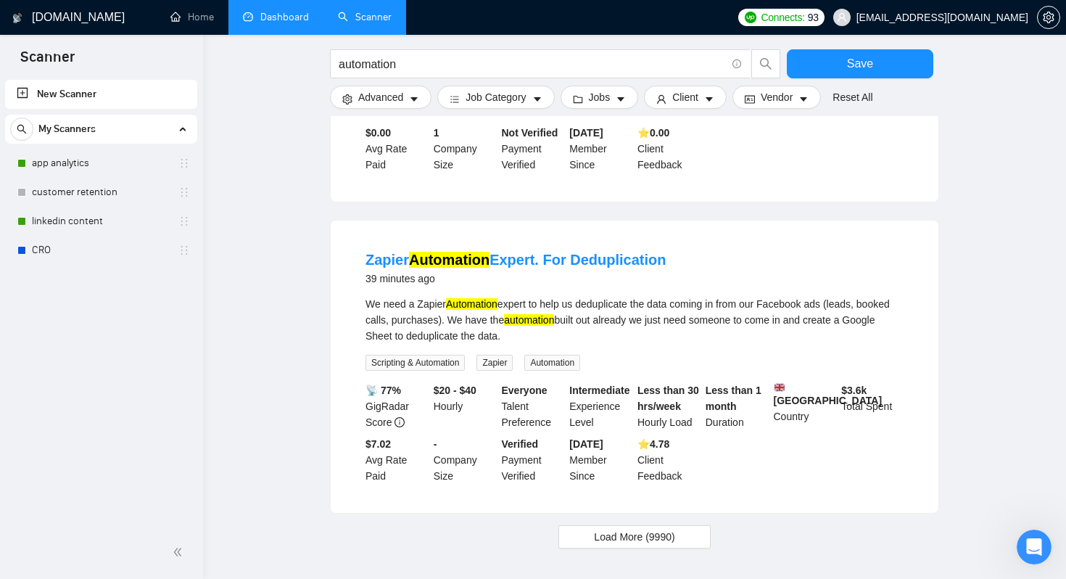
scroll to position [3257, 0]
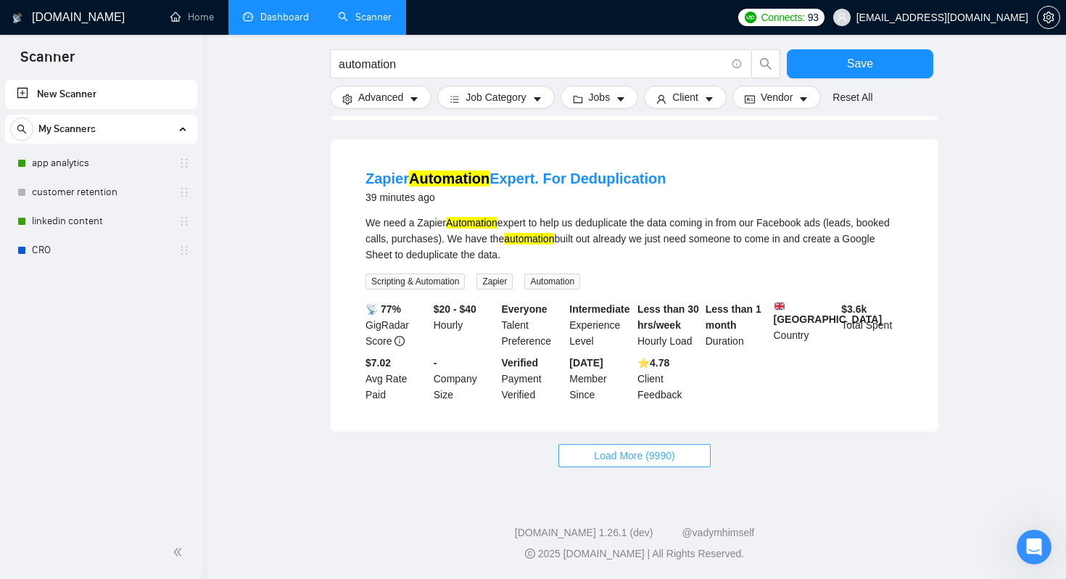
click at [590, 447] on button "Load More (9990)" at bounding box center [635, 455] width 152 height 23
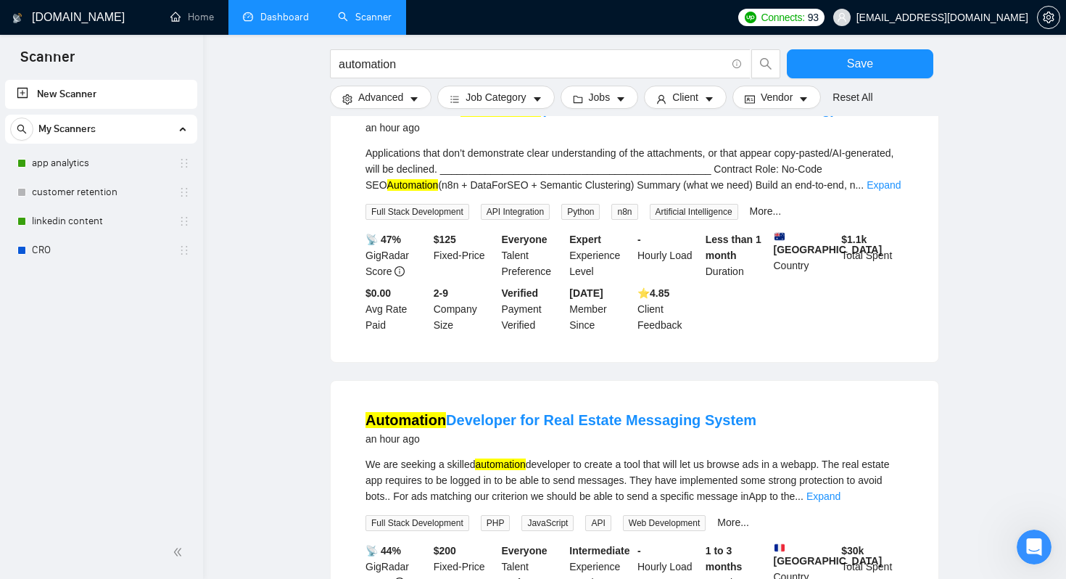
scroll to position [3887, 0]
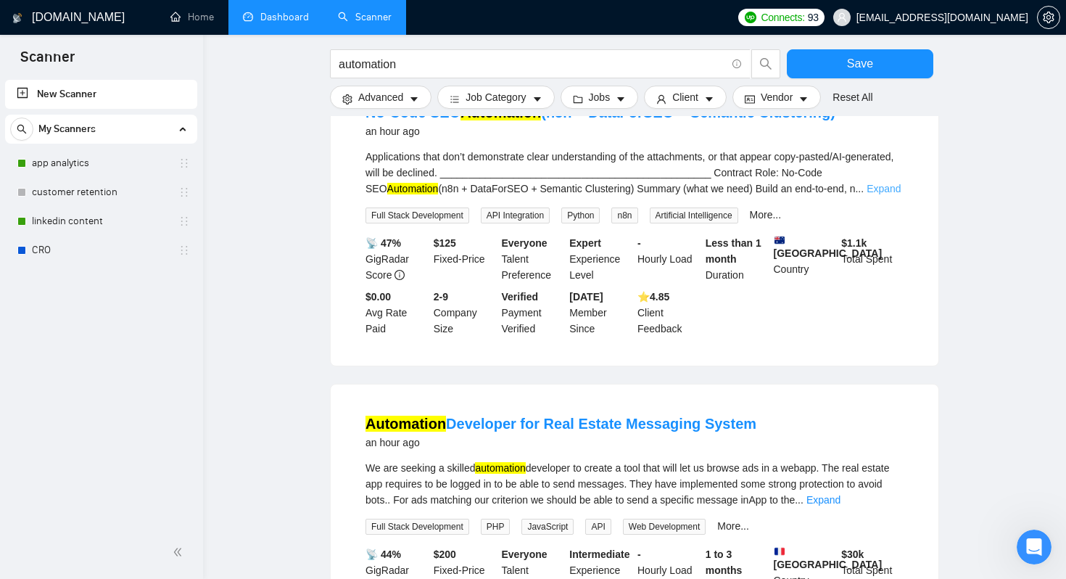
click at [880, 194] on link "Expand" at bounding box center [884, 189] width 34 height 12
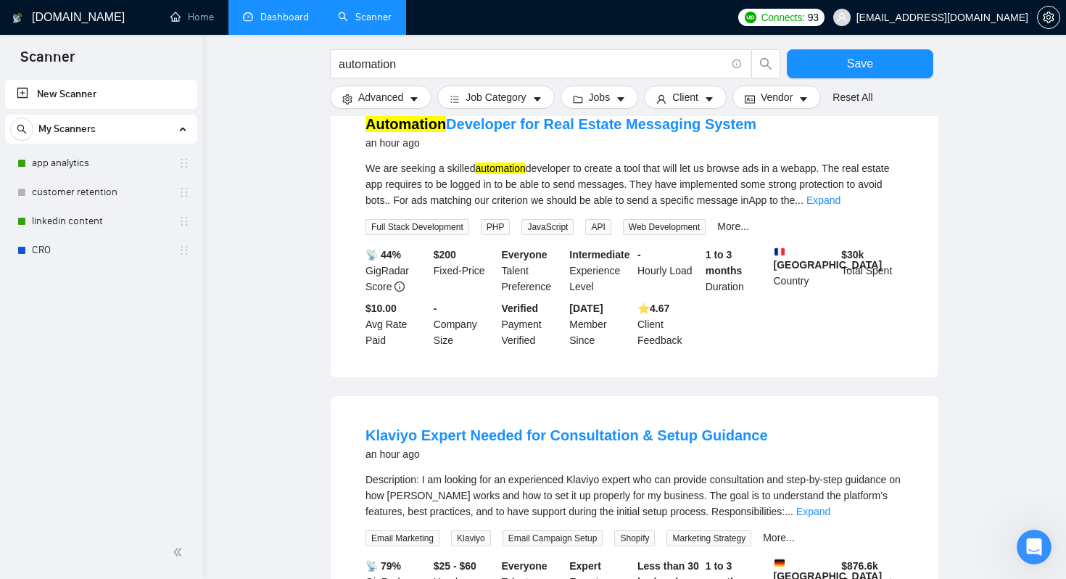
scroll to position [4345, 0]
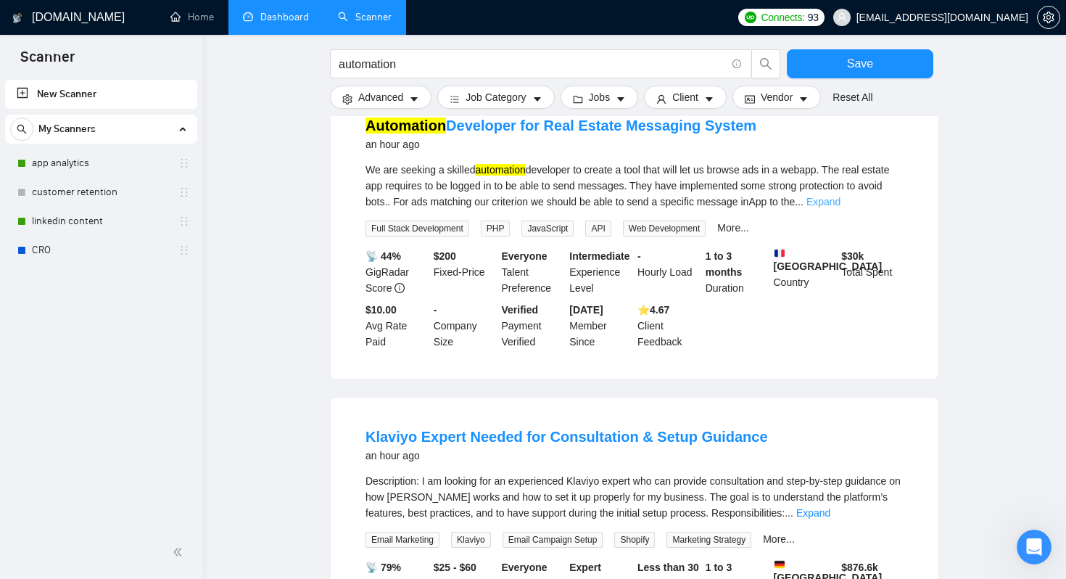
click at [841, 207] on link "Expand" at bounding box center [824, 202] width 34 height 12
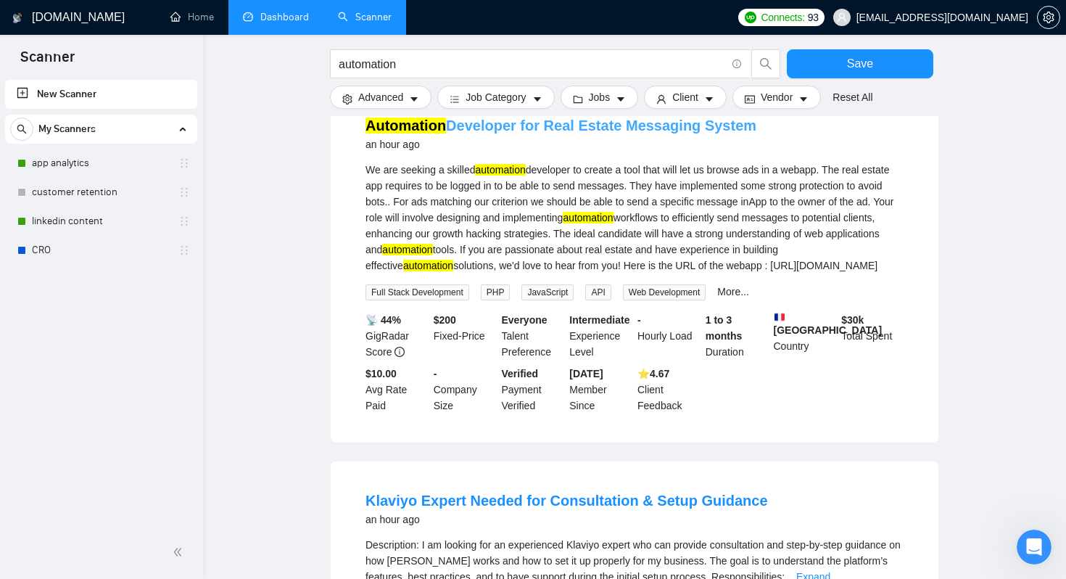
click at [667, 133] on link "Automation Developer for Real Estate Messaging System" at bounding box center [561, 126] width 391 height 16
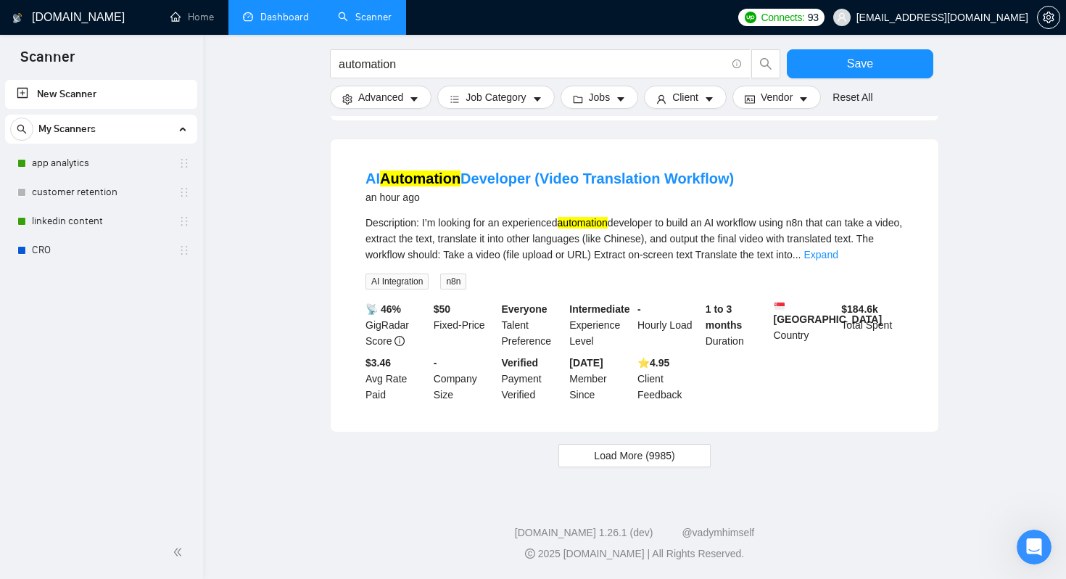
scroll to position [4982, 0]
click at [631, 186] on link "AI Automation Developer (Video Translation Workflow)" at bounding box center [550, 178] width 368 height 16
click at [594, 463] on span "Load More (9985)" at bounding box center [634, 456] width 81 height 16
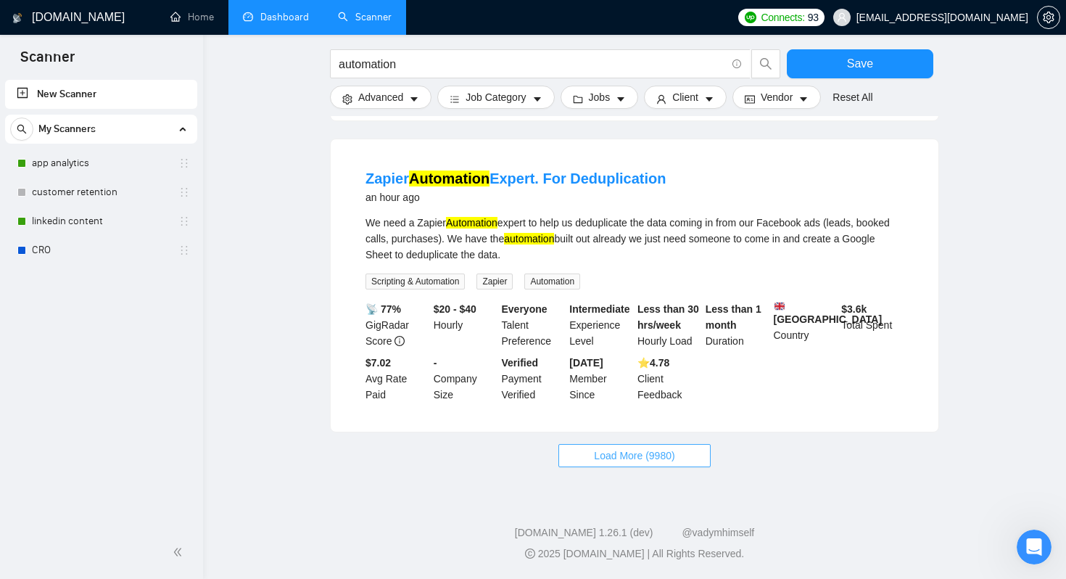
scroll to position [6635, 0]
click at [622, 448] on span "Load More (9980)" at bounding box center [634, 456] width 81 height 16
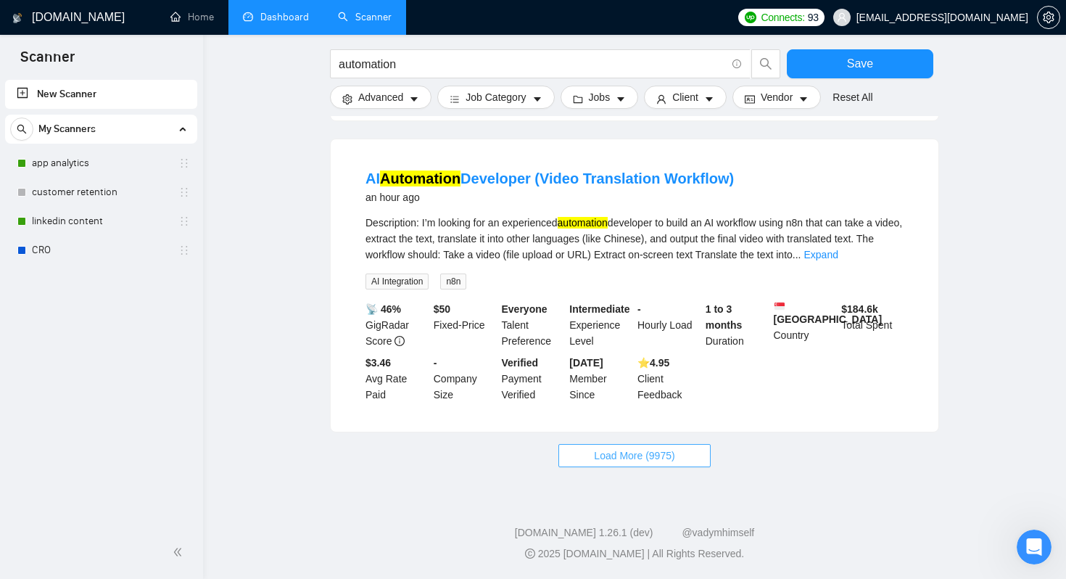
scroll to position [8197, 0]
click at [629, 450] on span "Load More (9975)" at bounding box center [634, 456] width 81 height 16
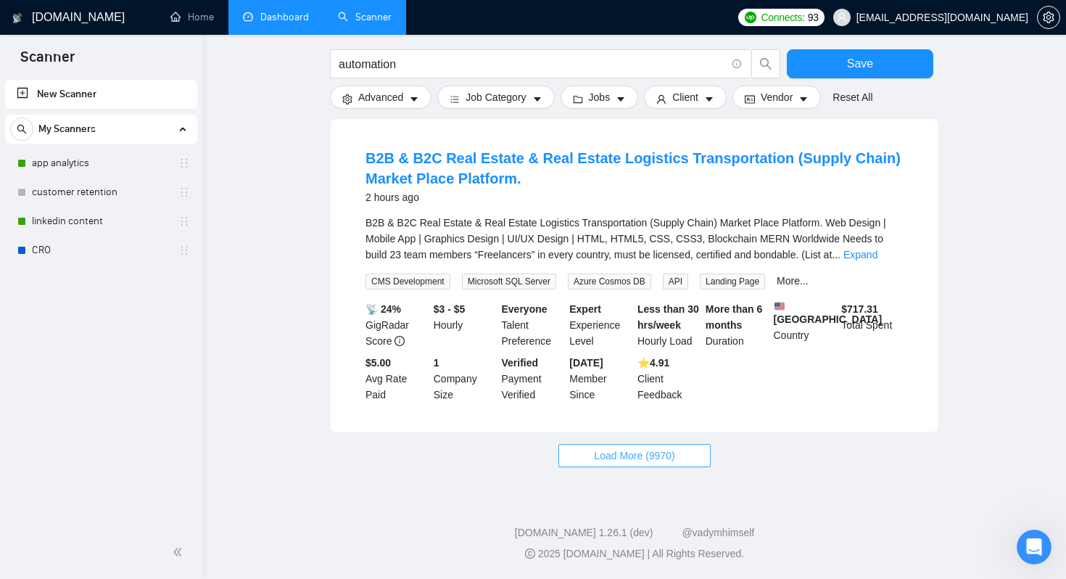
scroll to position [9793, 0]
click at [582, 448] on button "Load More (9970)" at bounding box center [635, 455] width 152 height 23
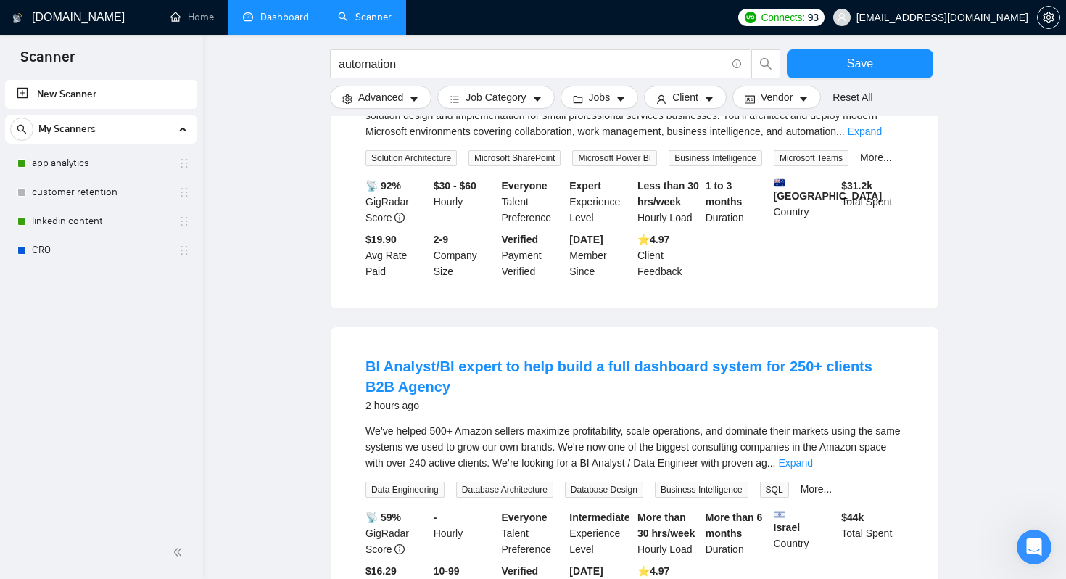
scroll to position [10441, 0]
